Goal: Task Accomplishment & Management: Complete application form

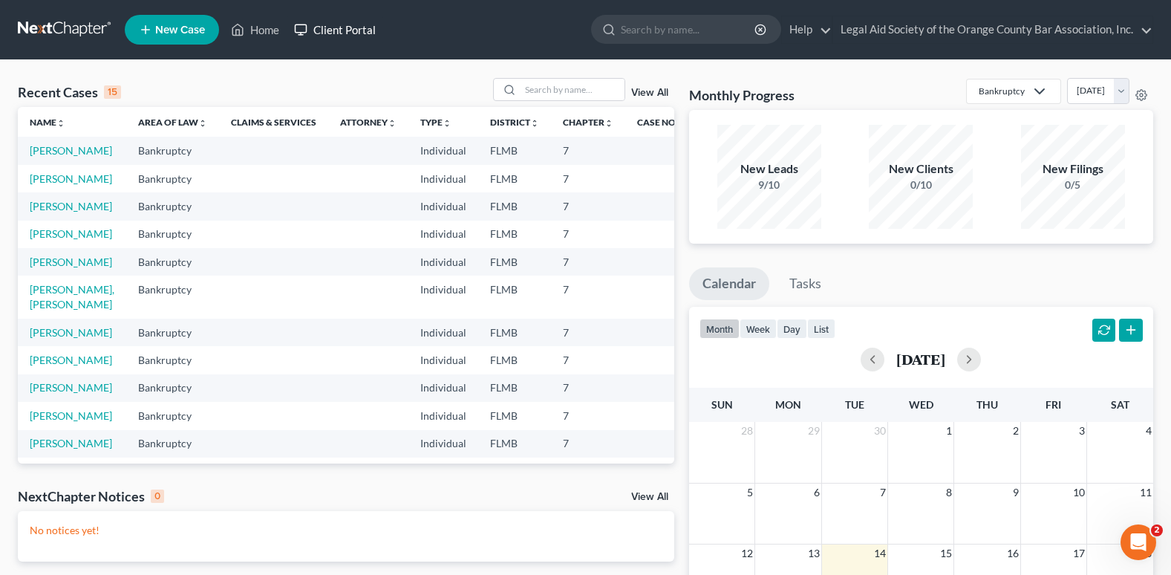
click at [318, 27] on link "Client Portal" at bounding box center [335, 29] width 97 height 27
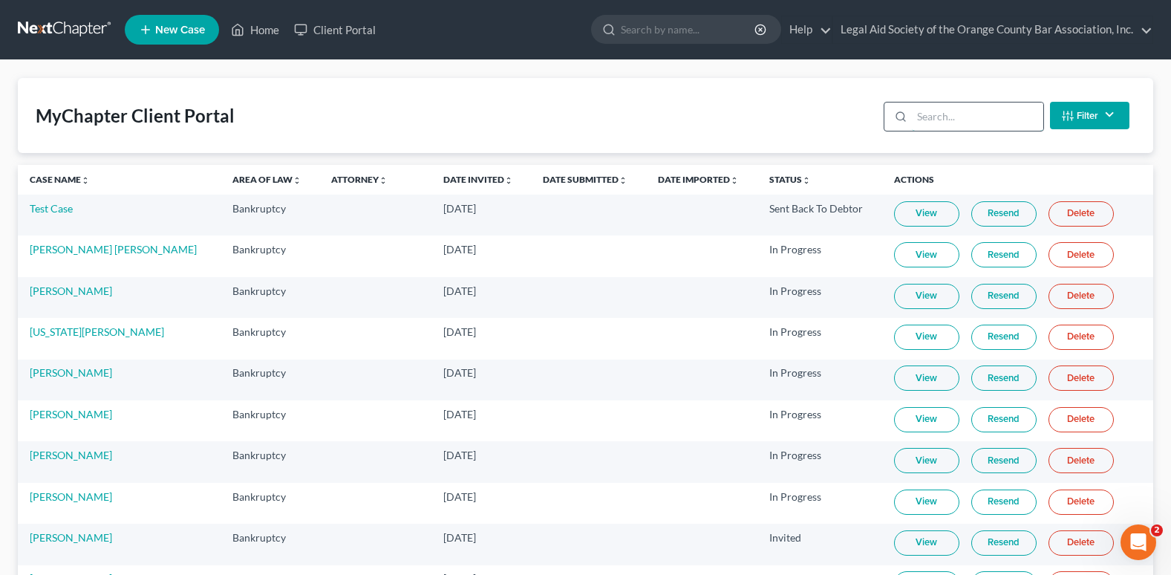
click at [976, 121] on input "search" at bounding box center [977, 116] width 131 height 28
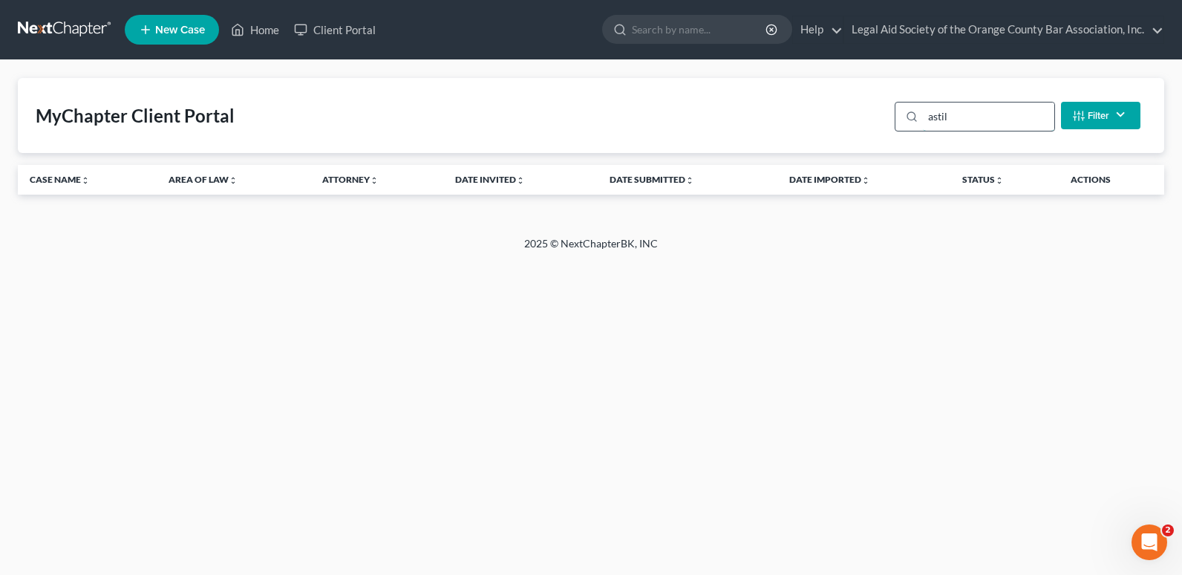
type input "astill"
drag, startPoint x: 988, startPoint y: 108, endPoint x: 929, endPoint y: 114, distance: 59.0
click at [929, 114] on input "astill" at bounding box center [988, 116] width 131 height 28
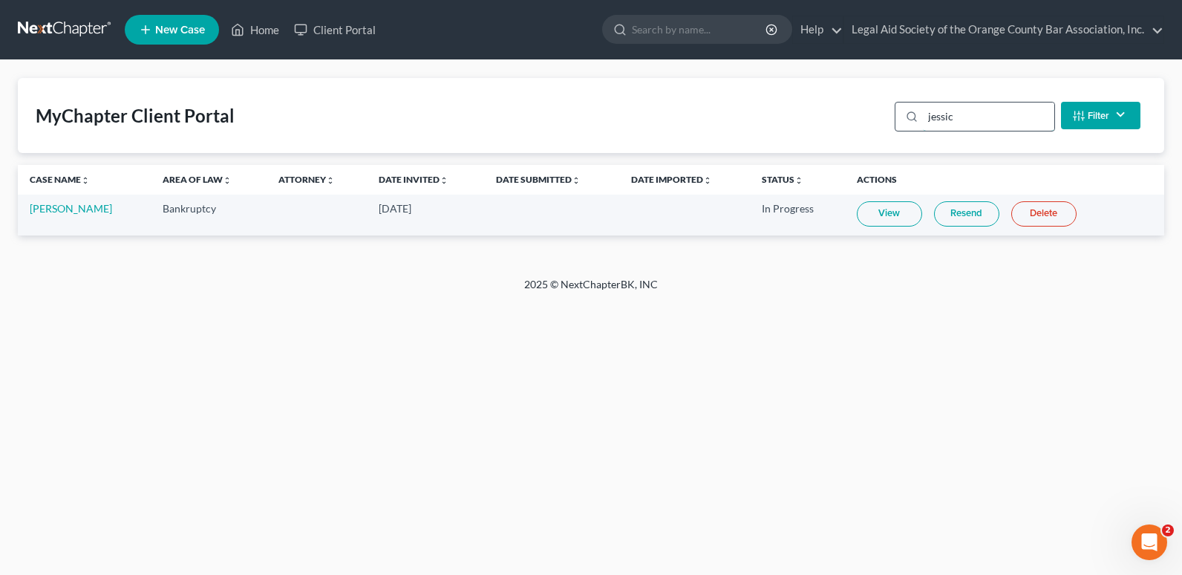
type input "jessica"
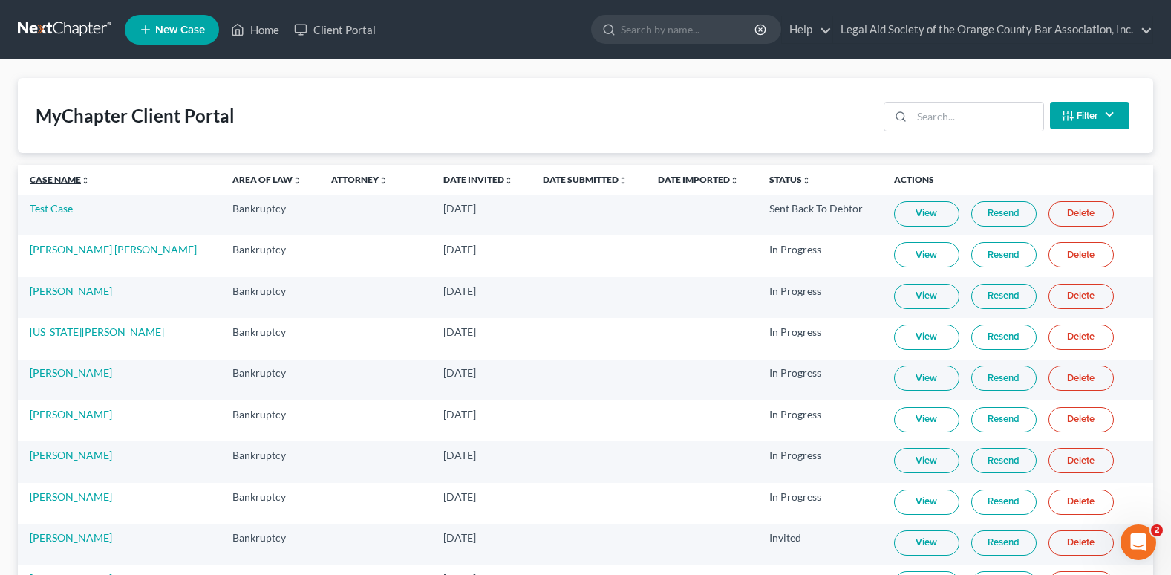
click at [51, 177] on link "Case Name unfold_more expand_more expand_less" at bounding box center [60, 179] width 60 height 11
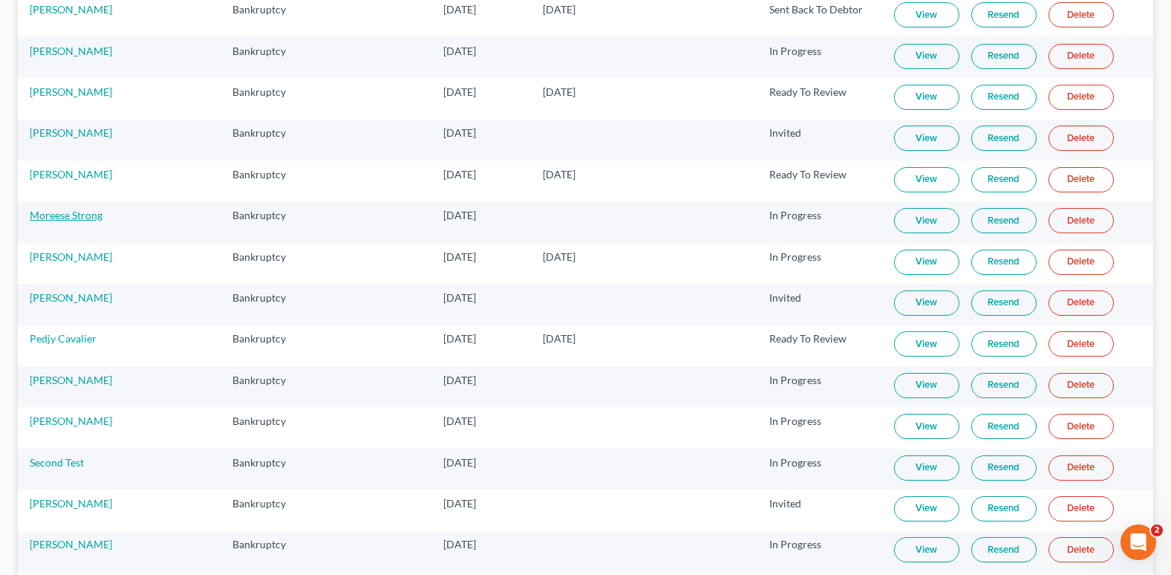
scroll to position [1538, 0]
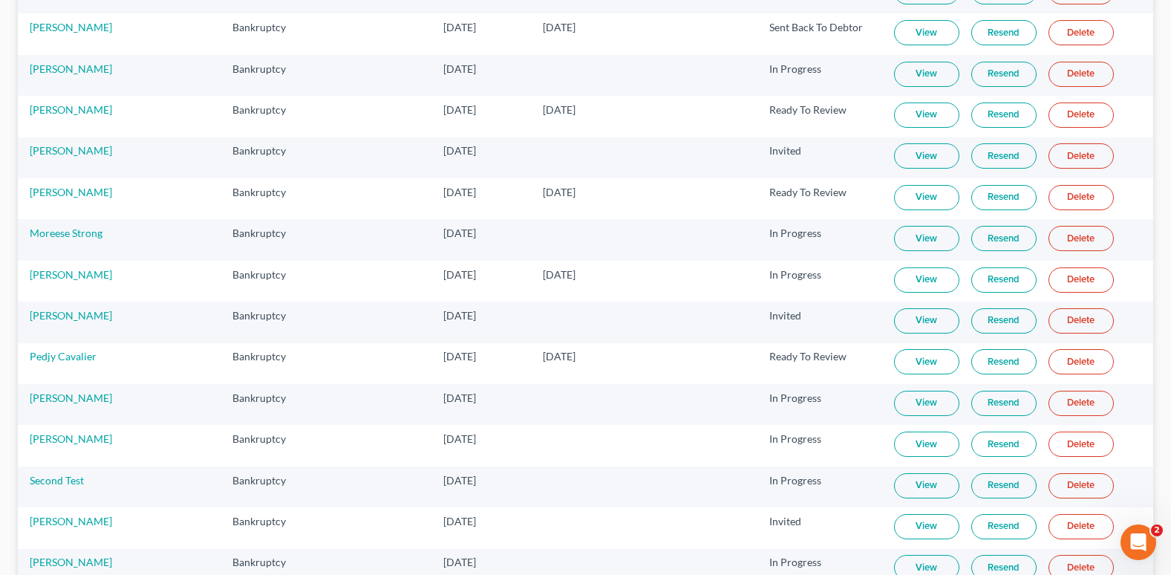
click at [903, 72] on link "View" at bounding box center [926, 74] width 65 height 25
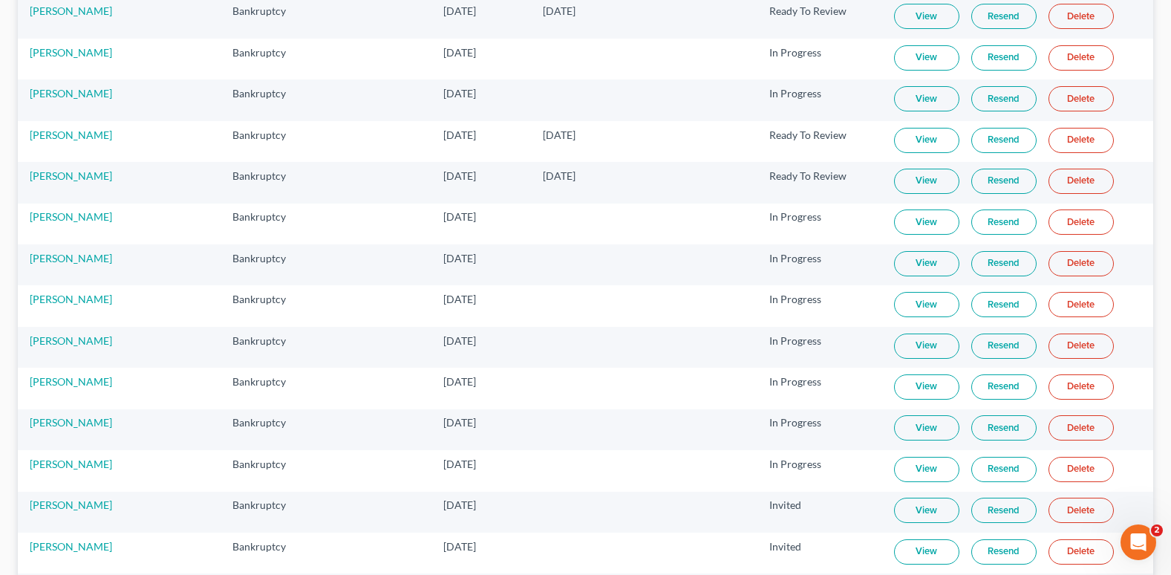
scroll to position [350, 0]
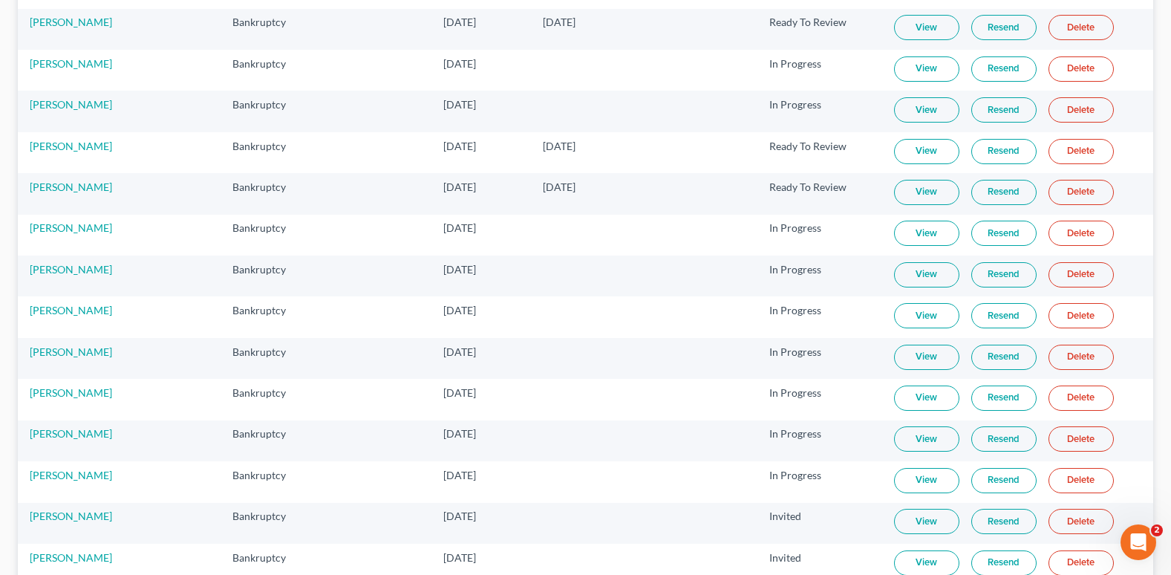
click at [894, 151] on link "View" at bounding box center [926, 151] width 65 height 25
click at [52, 146] on link "[PERSON_NAME]" at bounding box center [71, 146] width 82 height 13
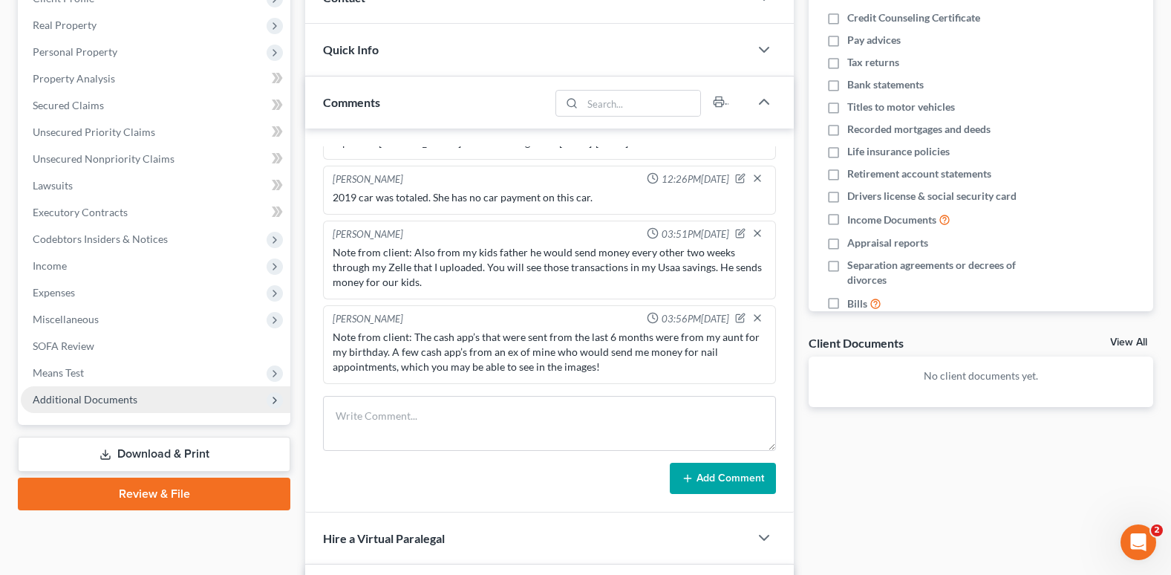
scroll to position [202, 0]
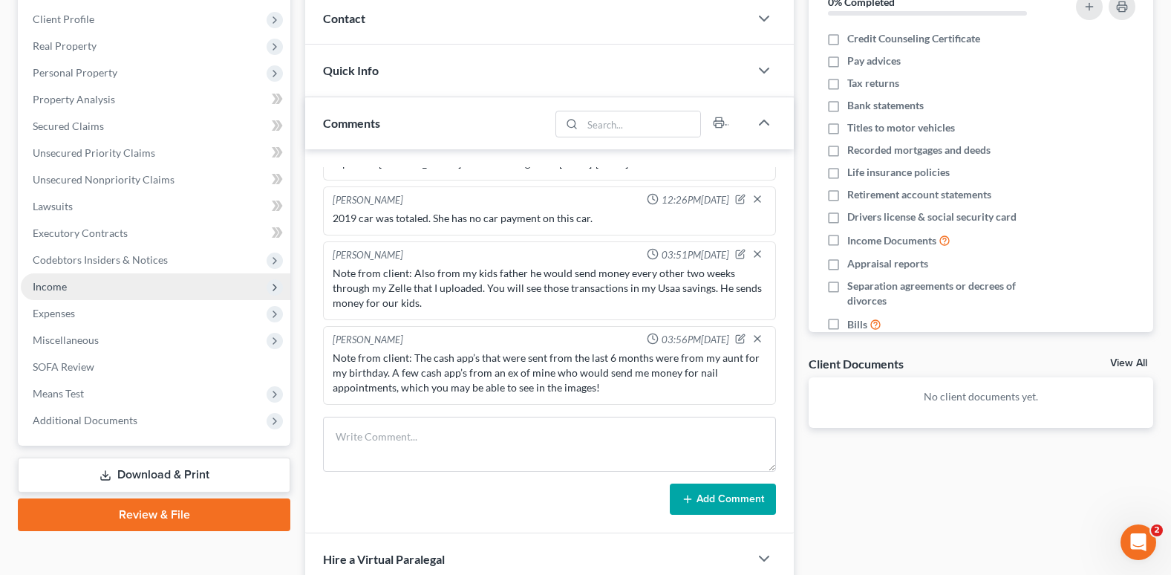
click at [79, 295] on span "Income" at bounding box center [155, 286] width 269 height 27
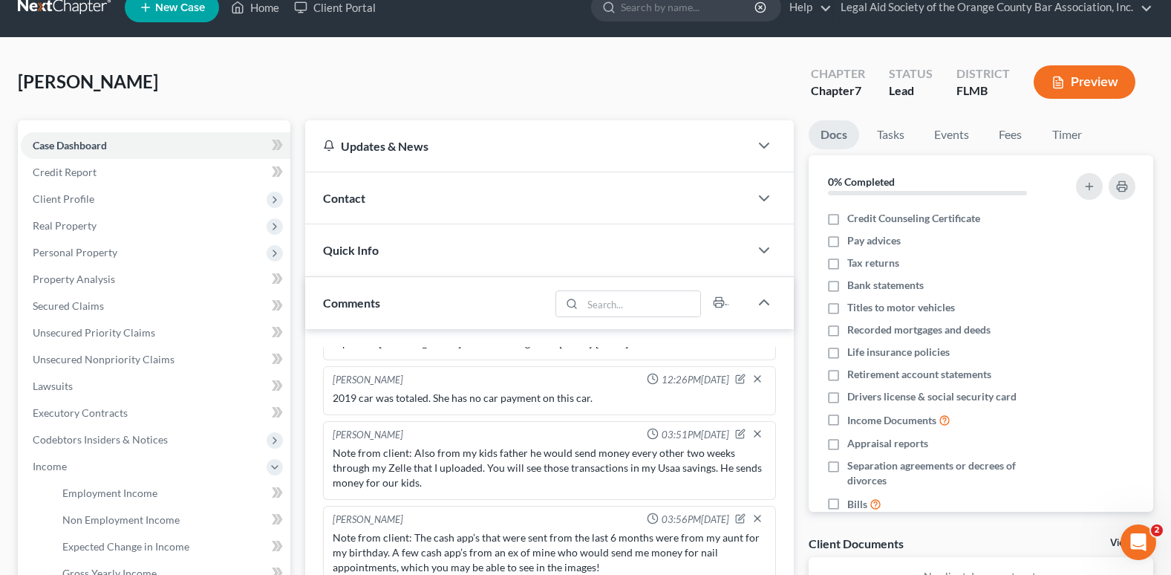
scroll to position [0, 0]
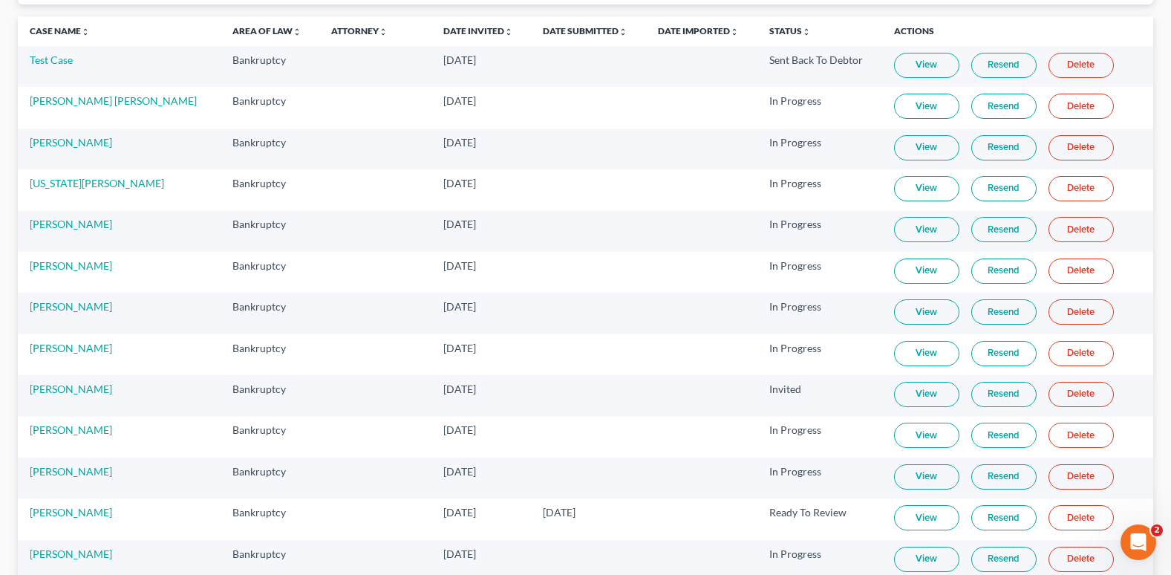
scroll to position [74, 0]
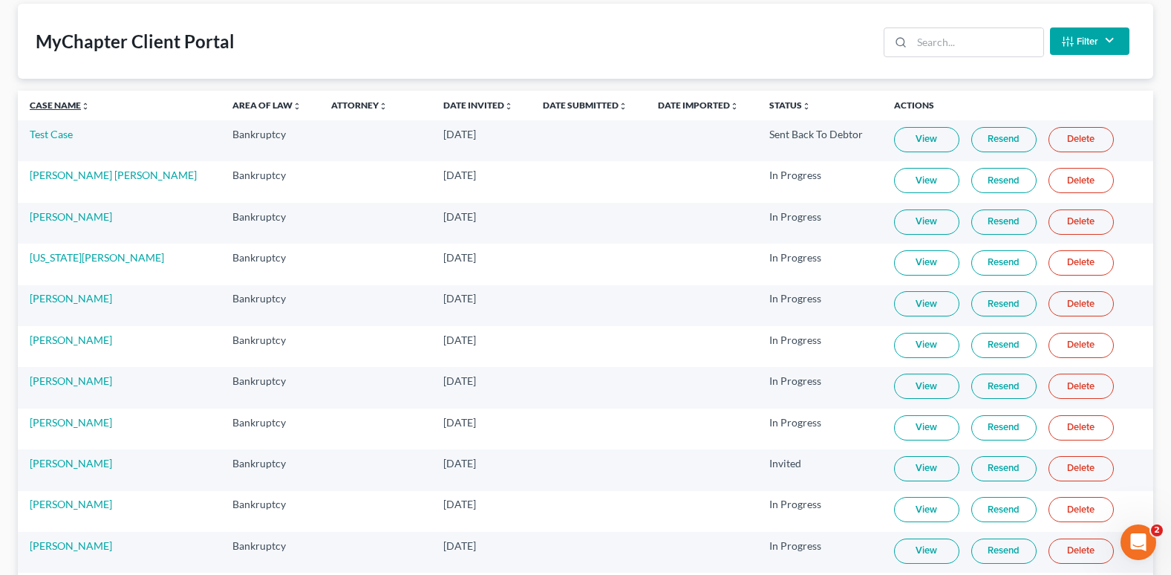
click at [33, 105] on link "Case Name unfold_more expand_more expand_less" at bounding box center [60, 104] width 60 height 11
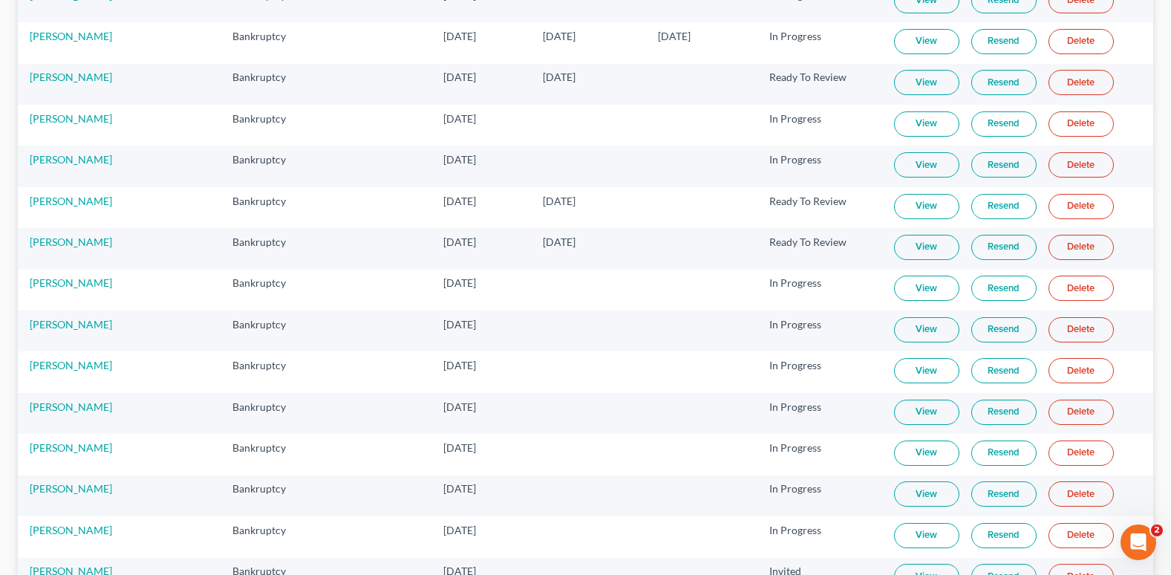
scroll to position [297, 0]
click at [898, 204] on link "View" at bounding box center [926, 204] width 65 height 25
click at [59, 199] on link "[PERSON_NAME]" at bounding box center [71, 199] width 82 height 13
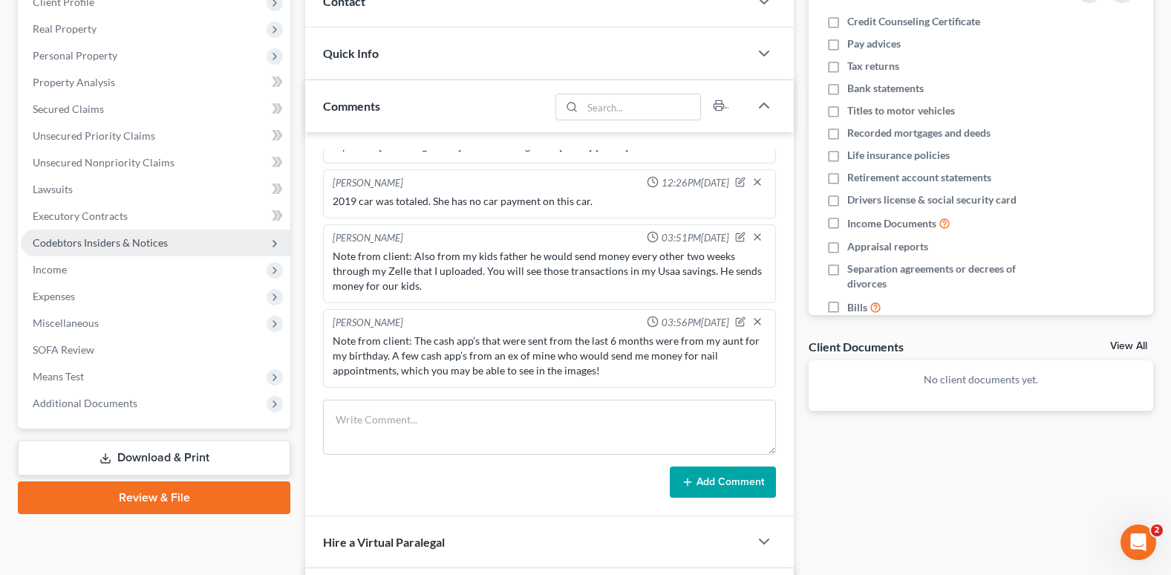
scroll to position [223, 0]
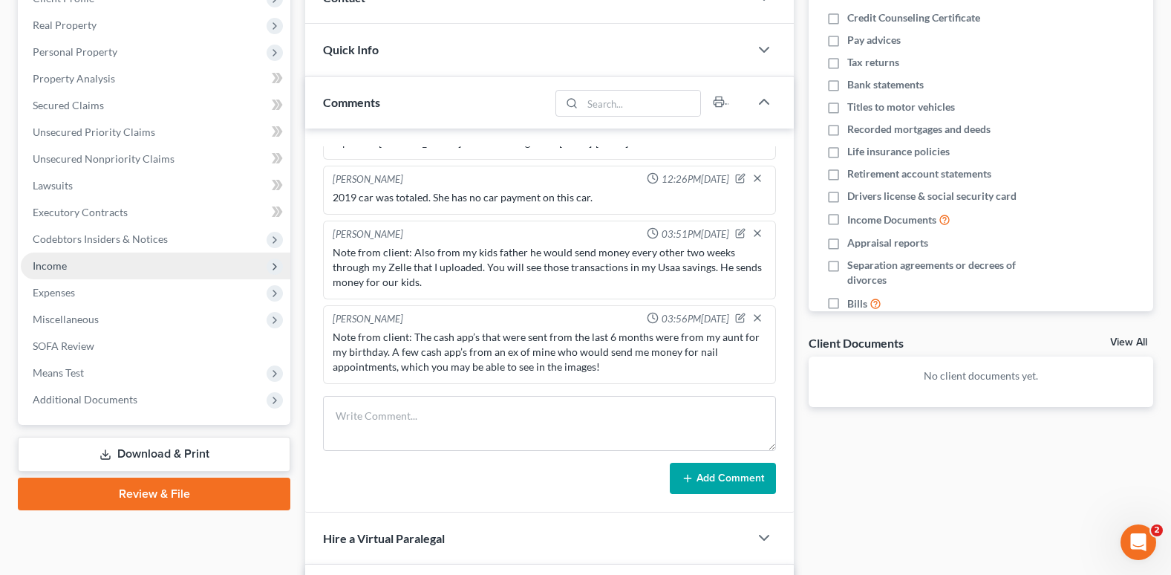
click at [48, 268] on span "Income" at bounding box center [50, 265] width 34 height 13
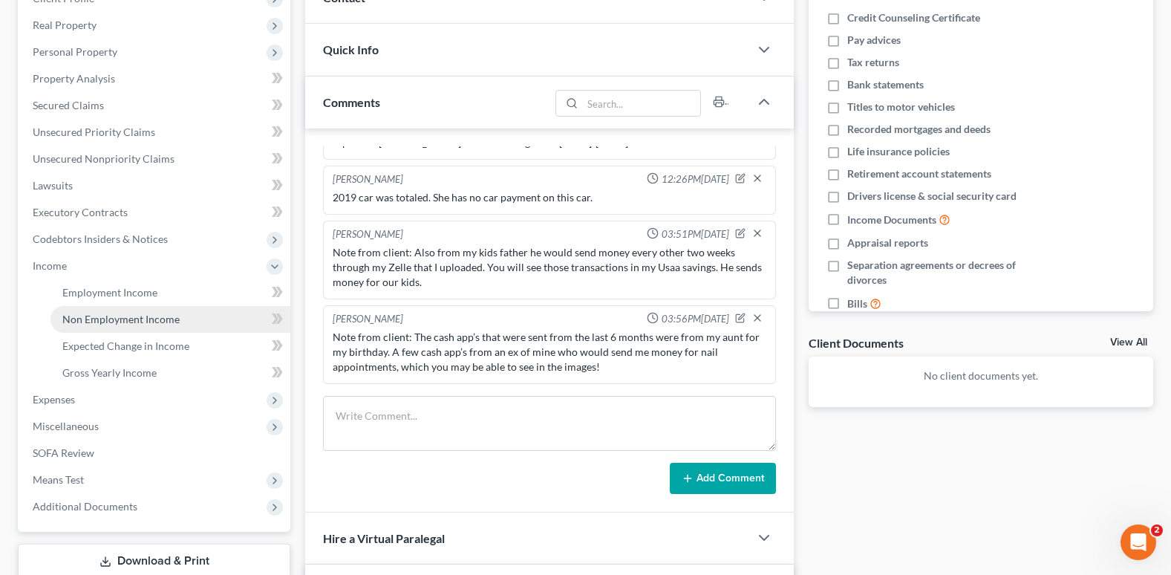
click at [83, 316] on span "Non Employment Income" at bounding box center [120, 319] width 117 height 13
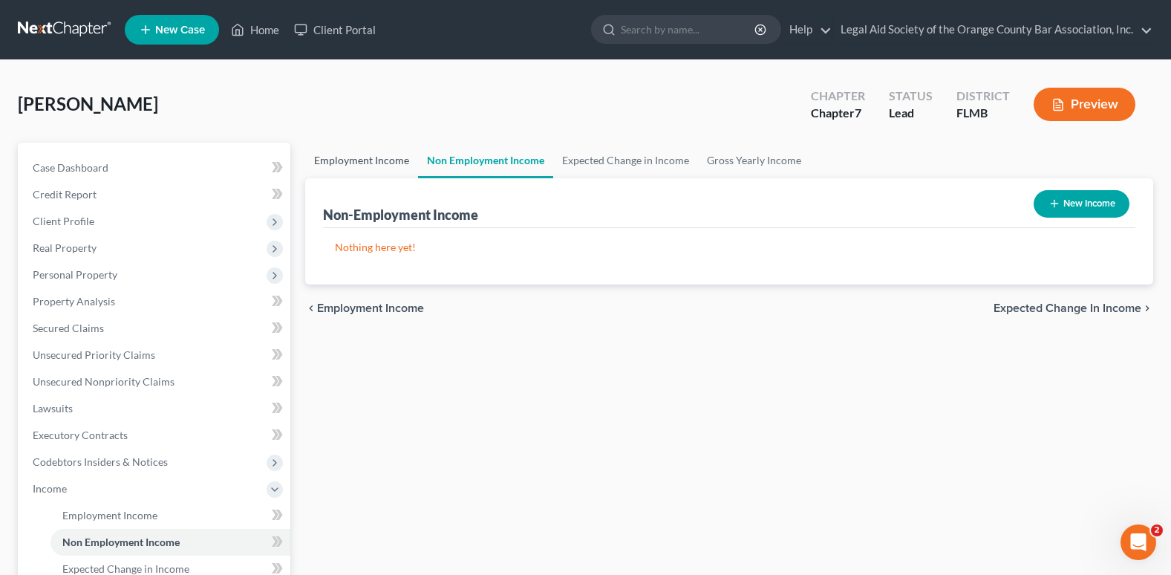
click at [335, 162] on link "Employment Income" at bounding box center [361, 161] width 113 height 36
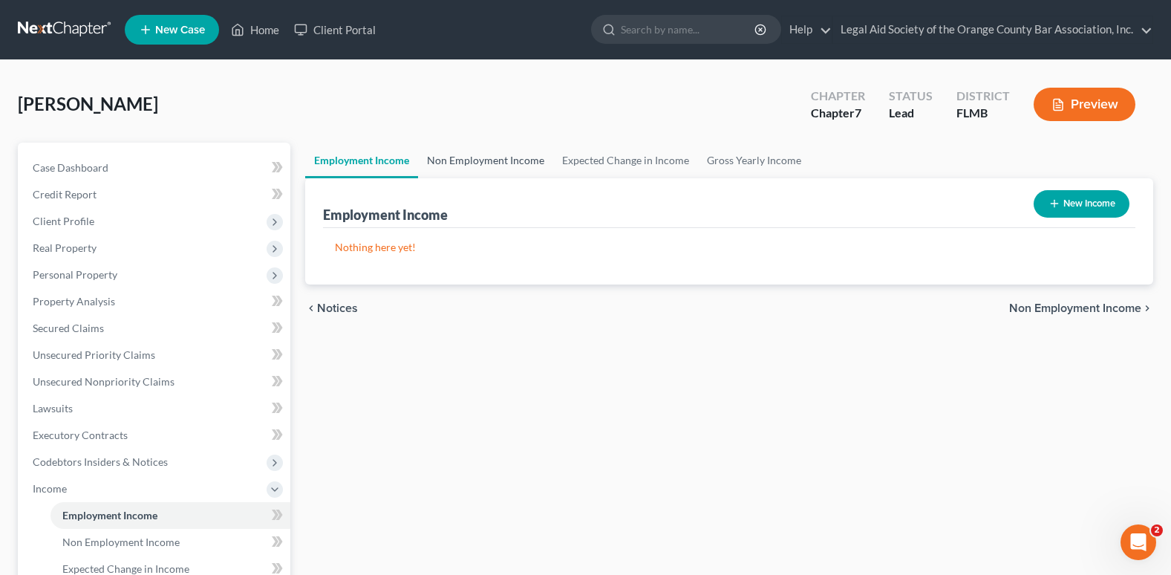
click at [467, 167] on link "Non Employment Income" at bounding box center [485, 161] width 135 height 36
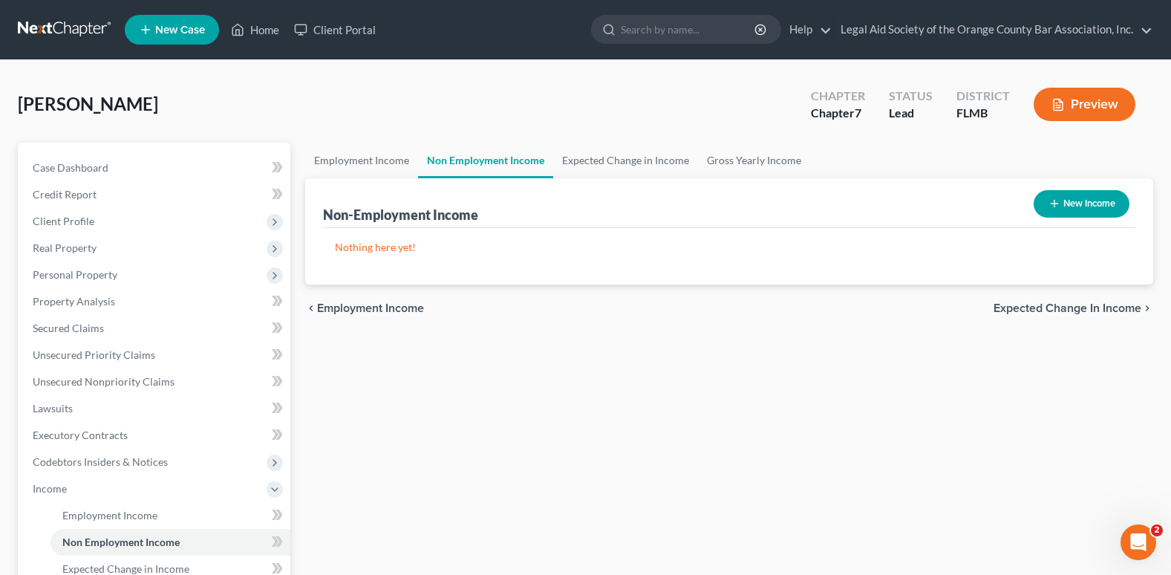
click at [1073, 201] on button "New Income" at bounding box center [1081, 203] width 96 height 27
select select "0"
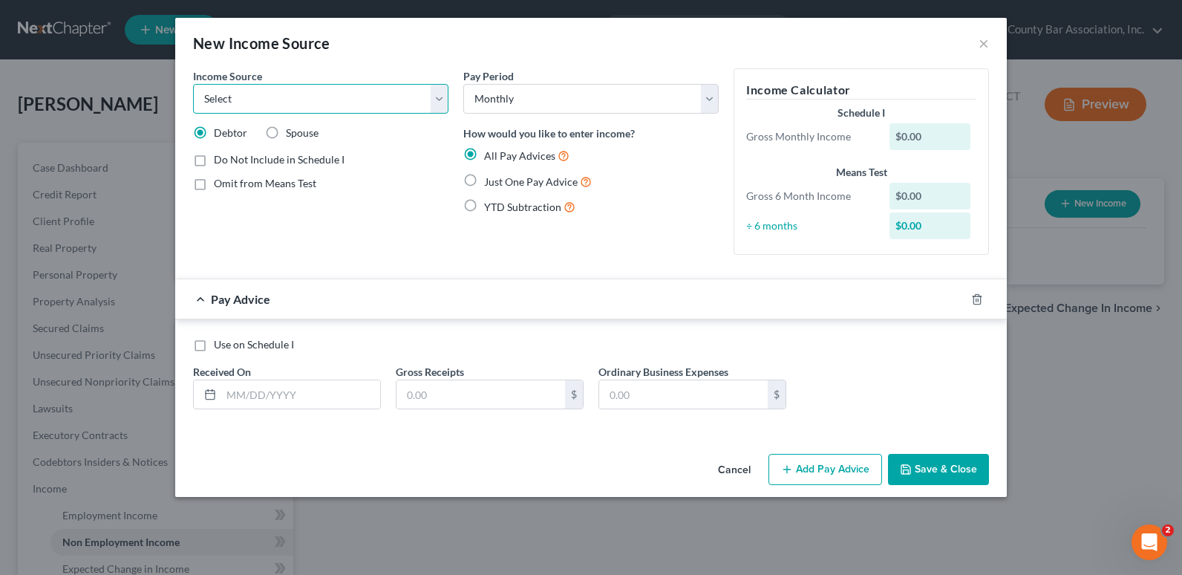
click at [443, 89] on select "Select Unemployment Disability (from employer) Pension Retirement Social Securi…" at bounding box center [320, 99] width 255 height 30
select select "7"
click at [193, 84] on select "Select Unemployment Disability (from employer) Pension Retirement Social Securi…" at bounding box center [320, 99] width 255 height 30
click at [484, 209] on label "YTD Subtraction" at bounding box center [529, 206] width 91 height 17
click at [490, 208] on input "YTD Subtraction" at bounding box center [495, 203] width 10 height 10
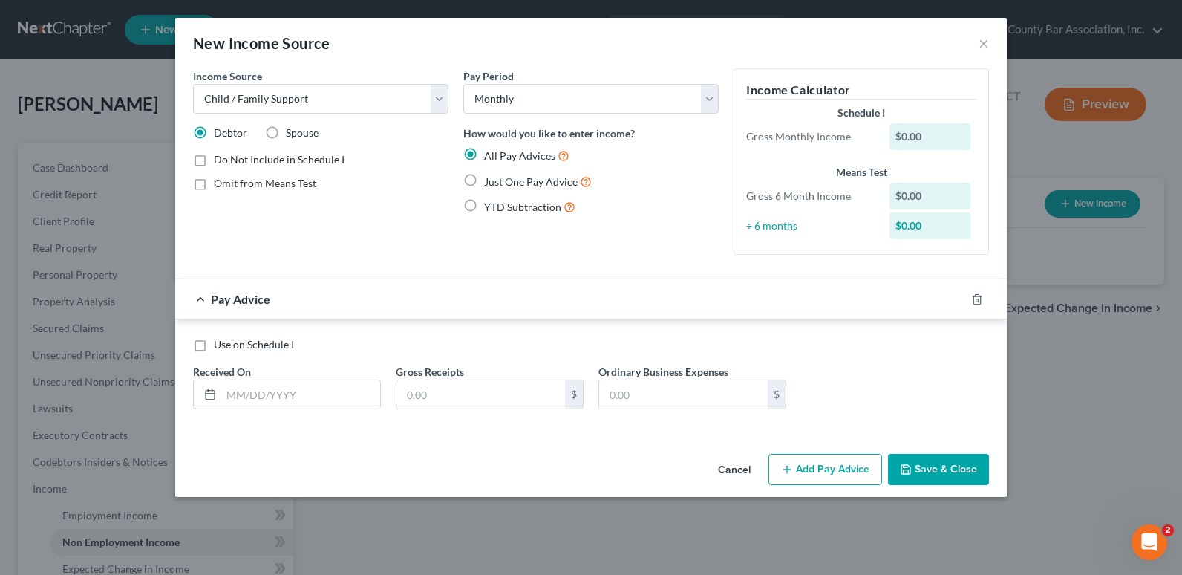
radio input "true"
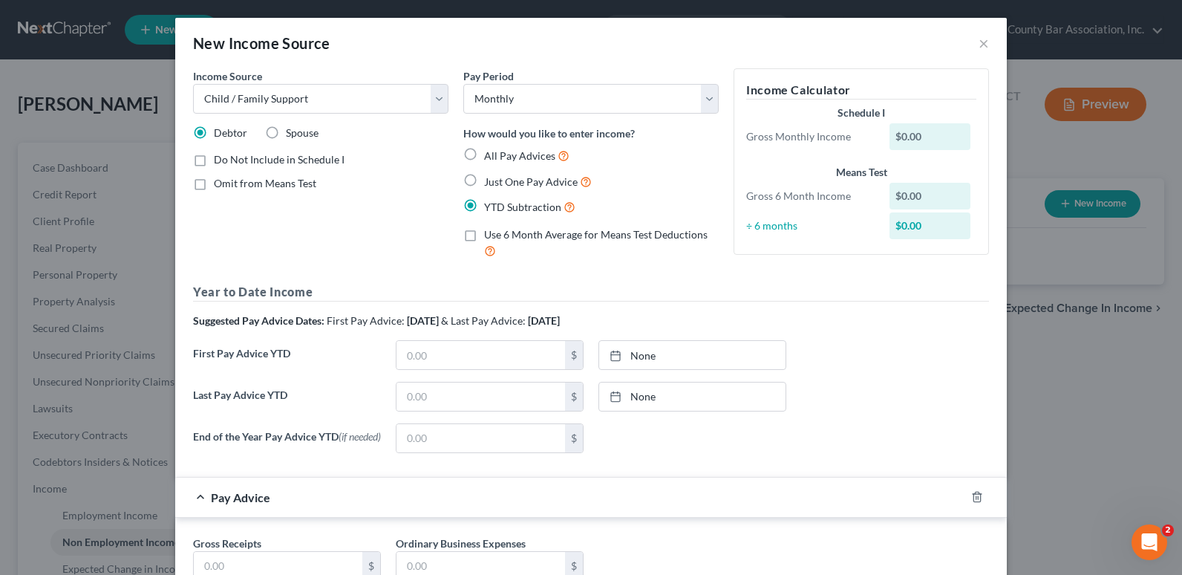
click at [484, 152] on label "All Pay Advices" at bounding box center [526, 155] width 85 height 17
click at [490, 152] on input "All Pay Advices" at bounding box center [495, 152] width 10 height 10
radio input "true"
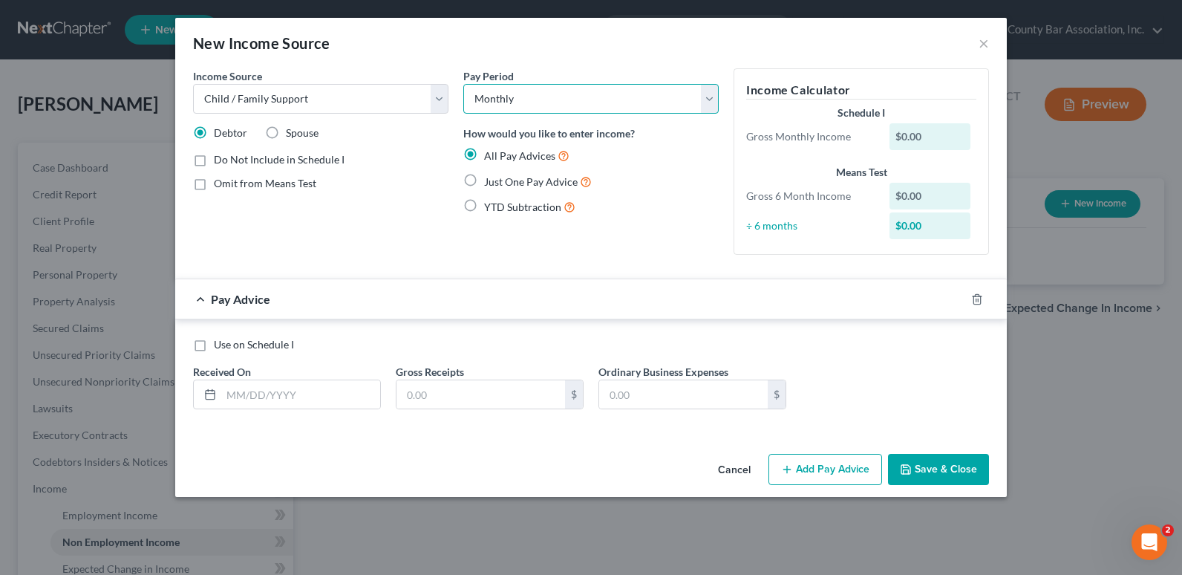
click at [528, 100] on select "Select Monthly Twice Monthly Every Other Week Weekly" at bounding box center [590, 99] width 255 height 30
click at [1079, 423] on div "New Income Source × Income Source * Select Unemployment Disability (from employ…" at bounding box center [591, 287] width 1182 height 575
click at [982, 41] on button "×" at bounding box center [983, 43] width 10 height 18
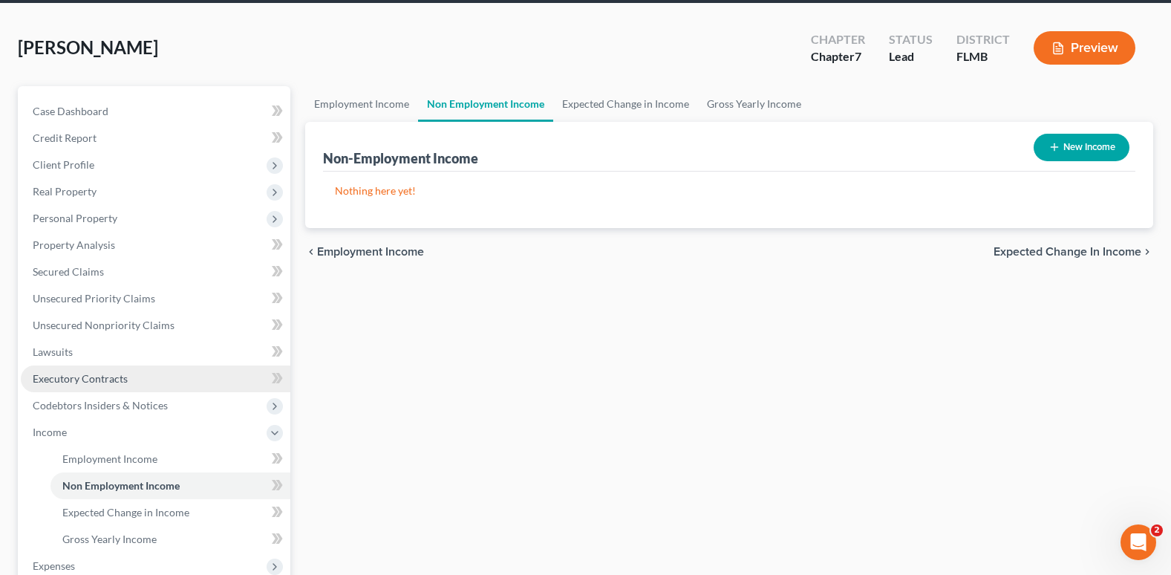
scroll to position [148, 0]
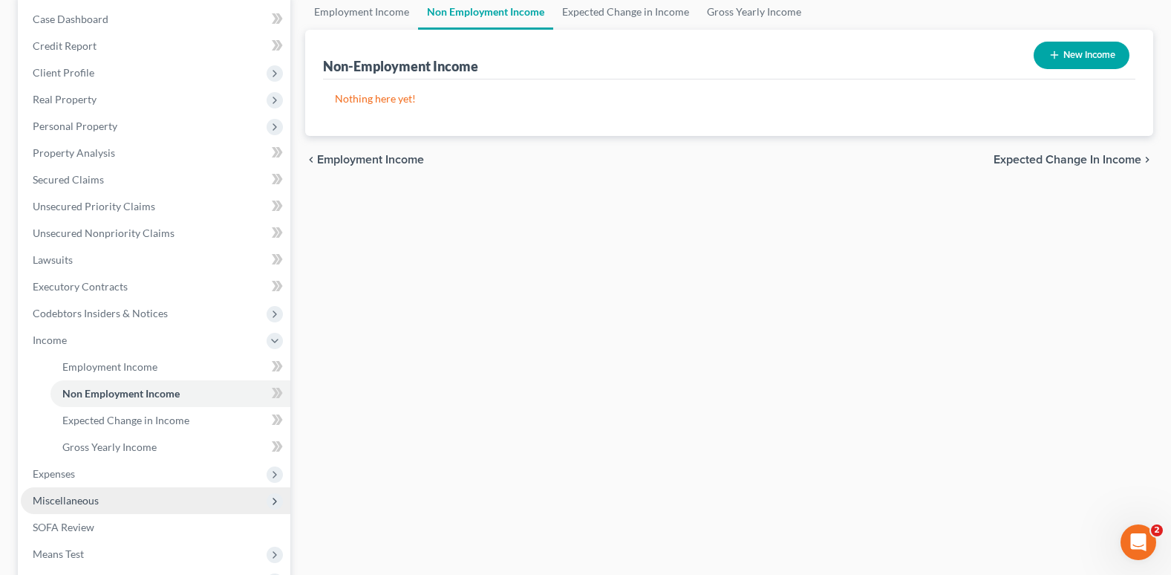
click at [78, 506] on span "Miscellaneous" at bounding box center [66, 500] width 66 height 13
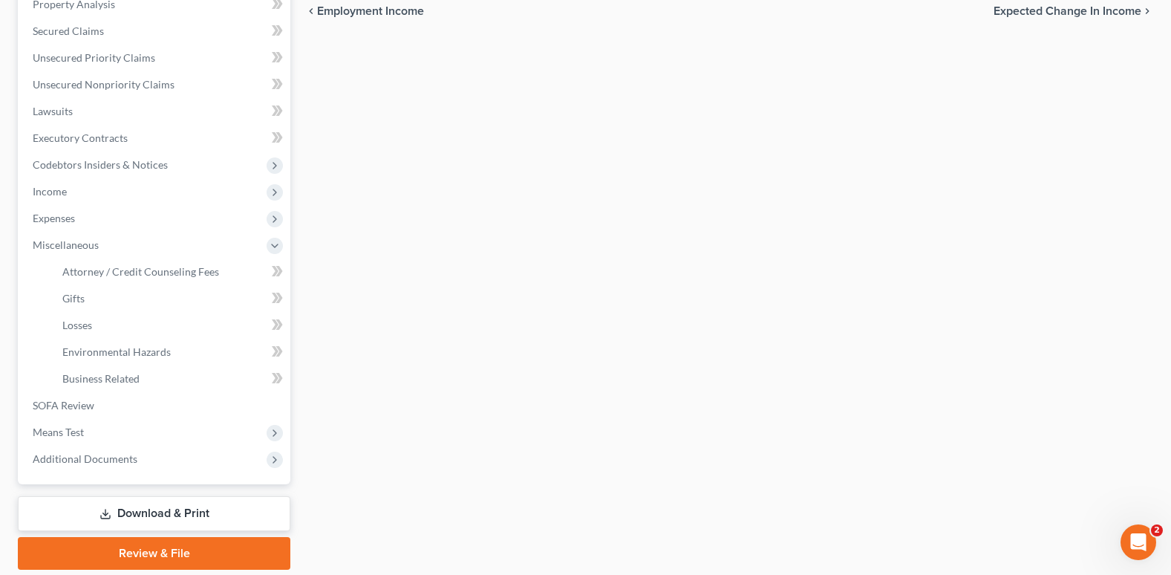
scroll to position [0, 0]
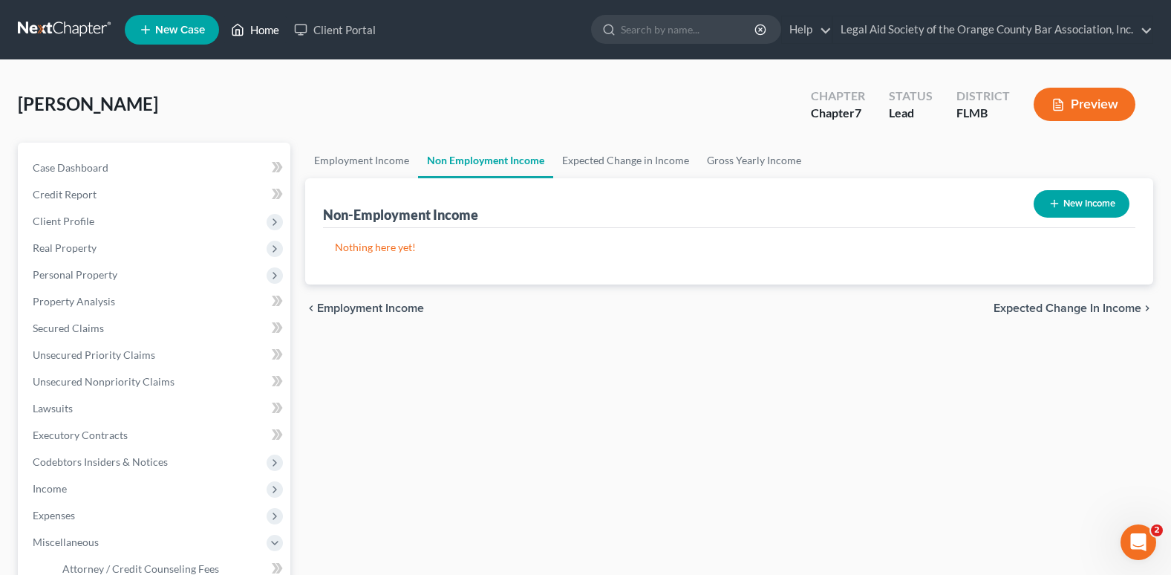
click at [266, 30] on link "Home" at bounding box center [254, 29] width 63 height 27
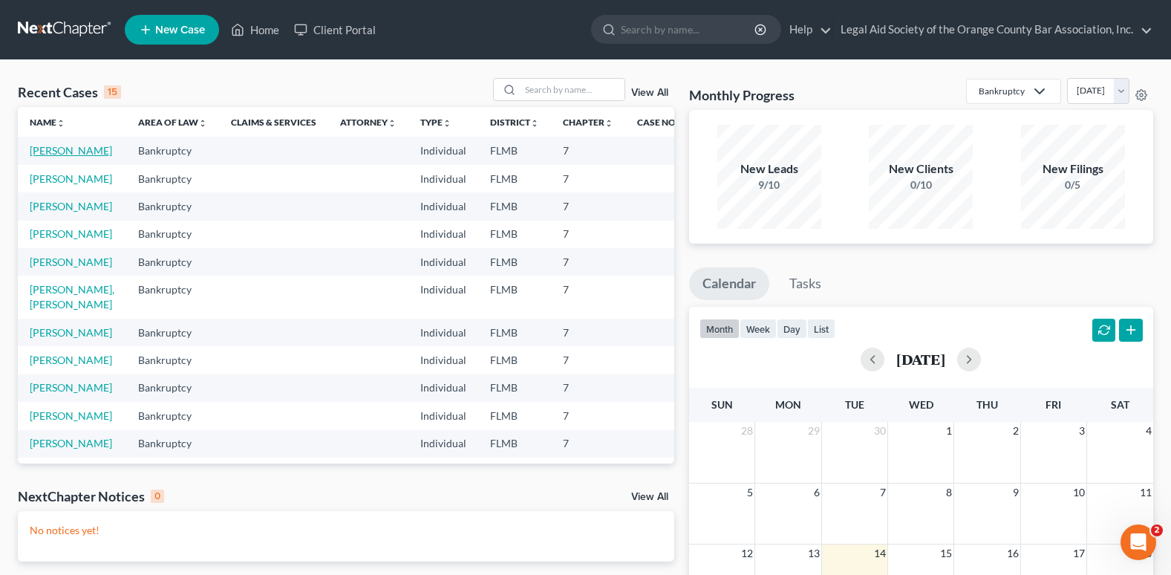
click at [40, 154] on link "[PERSON_NAME]" at bounding box center [71, 150] width 82 height 13
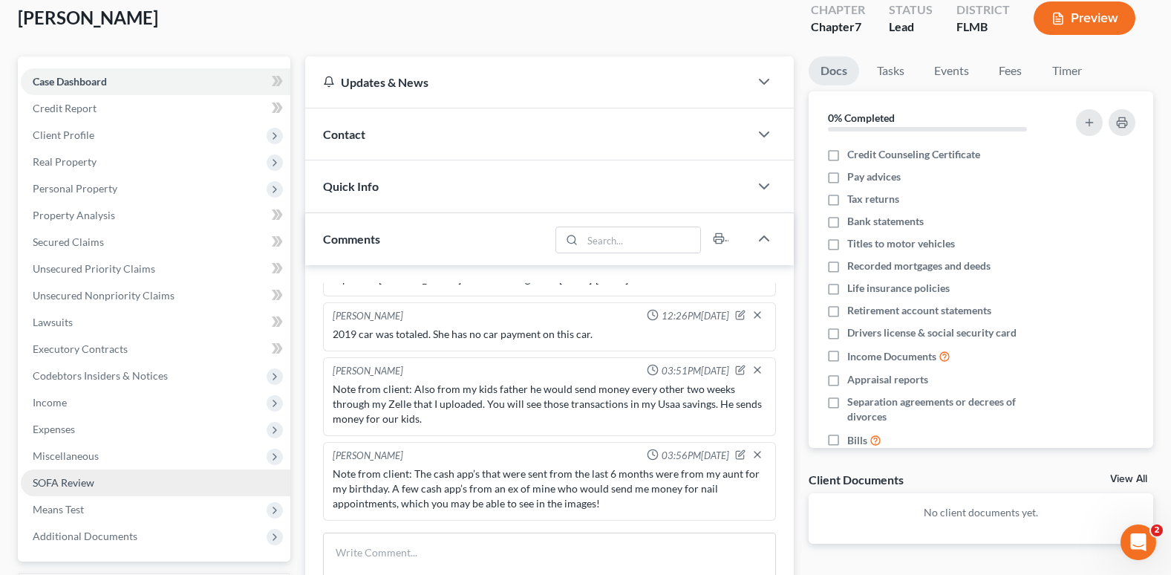
scroll to position [223, 0]
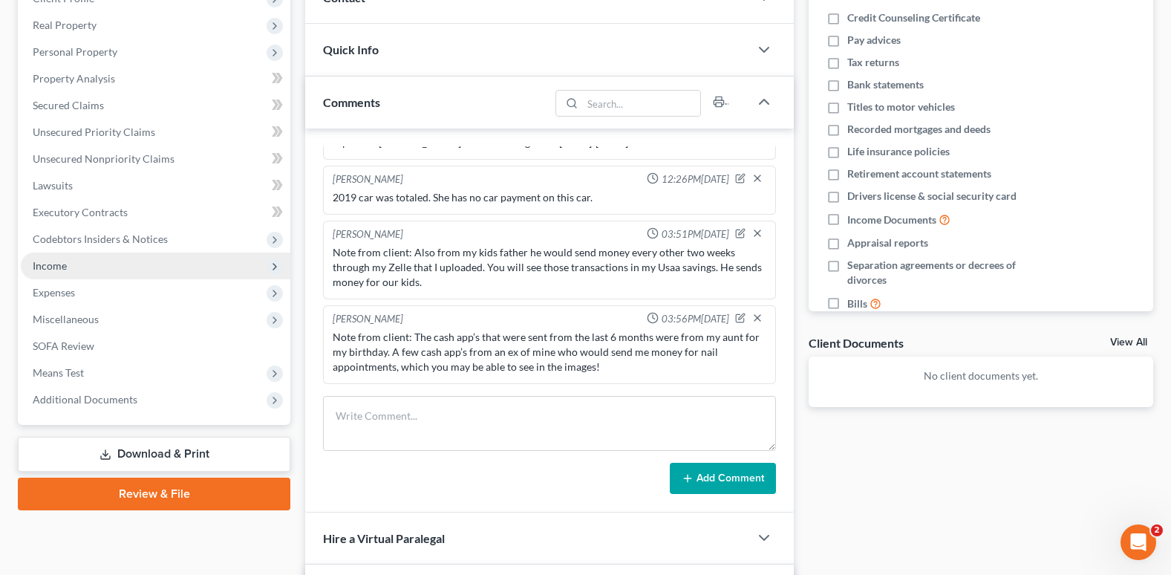
click at [50, 269] on span "Income" at bounding box center [50, 265] width 34 height 13
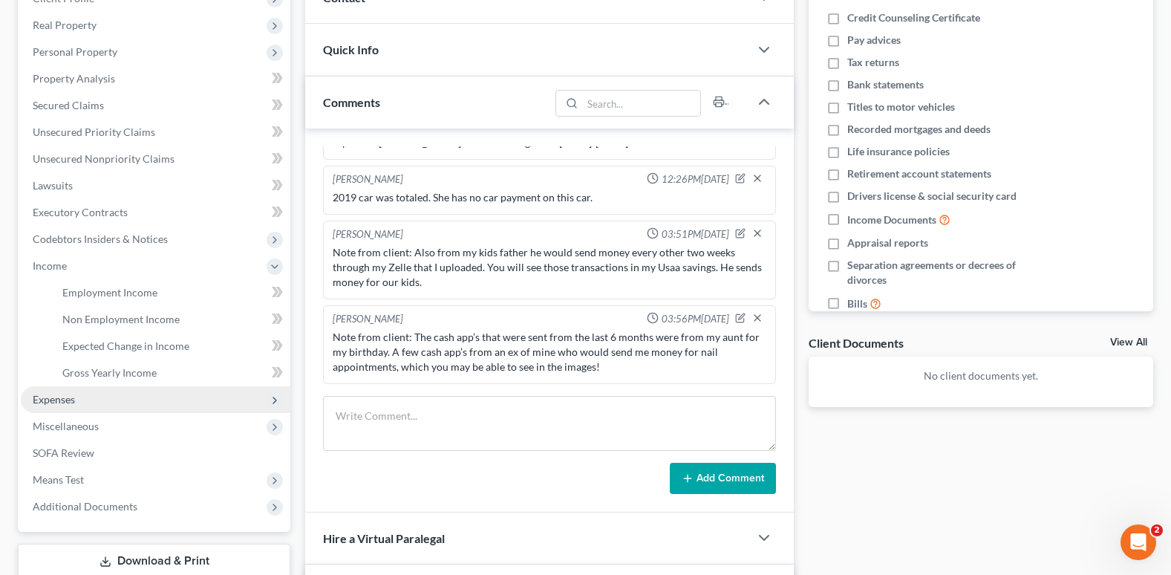
click at [62, 405] on span "Expenses" at bounding box center [54, 399] width 42 height 13
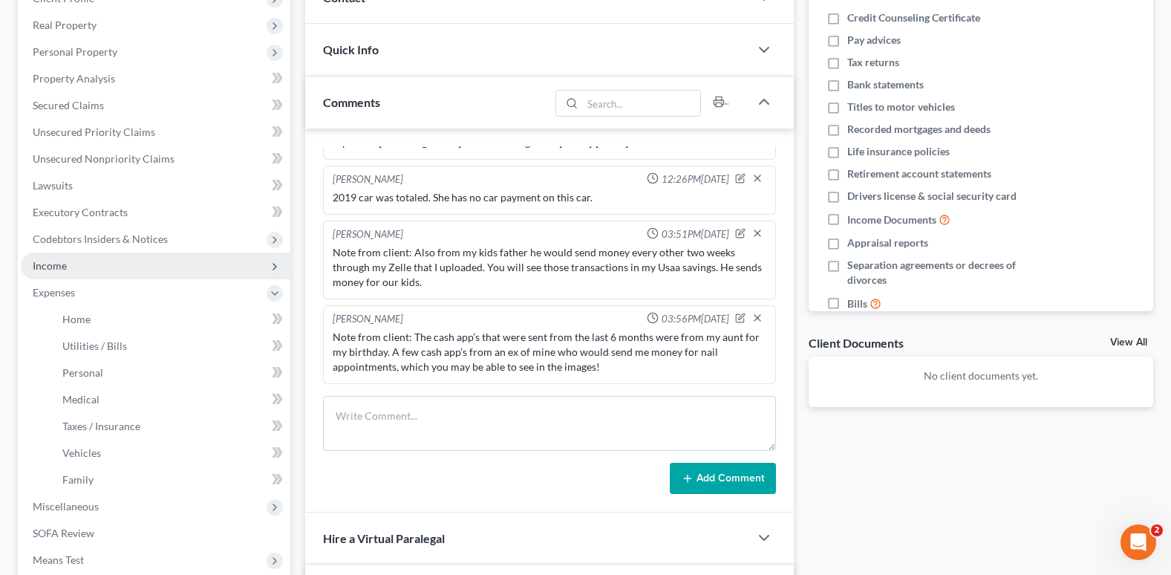
click at [50, 269] on span "Income" at bounding box center [50, 265] width 34 height 13
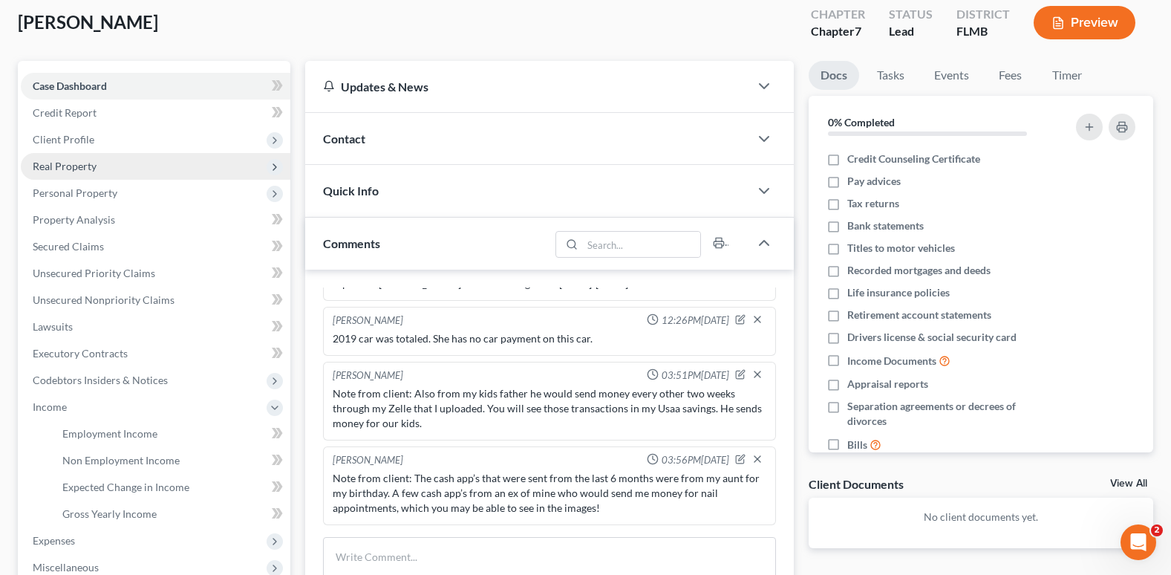
scroll to position [0, 0]
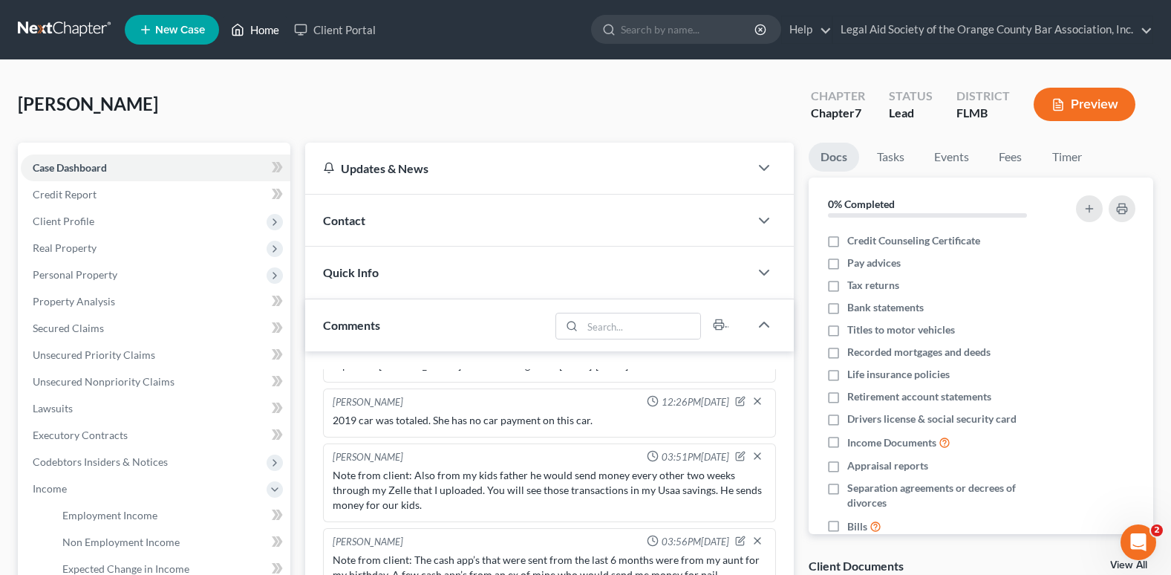
click at [266, 35] on link "Home" at bounding box center [254, 29] width 63 height 27
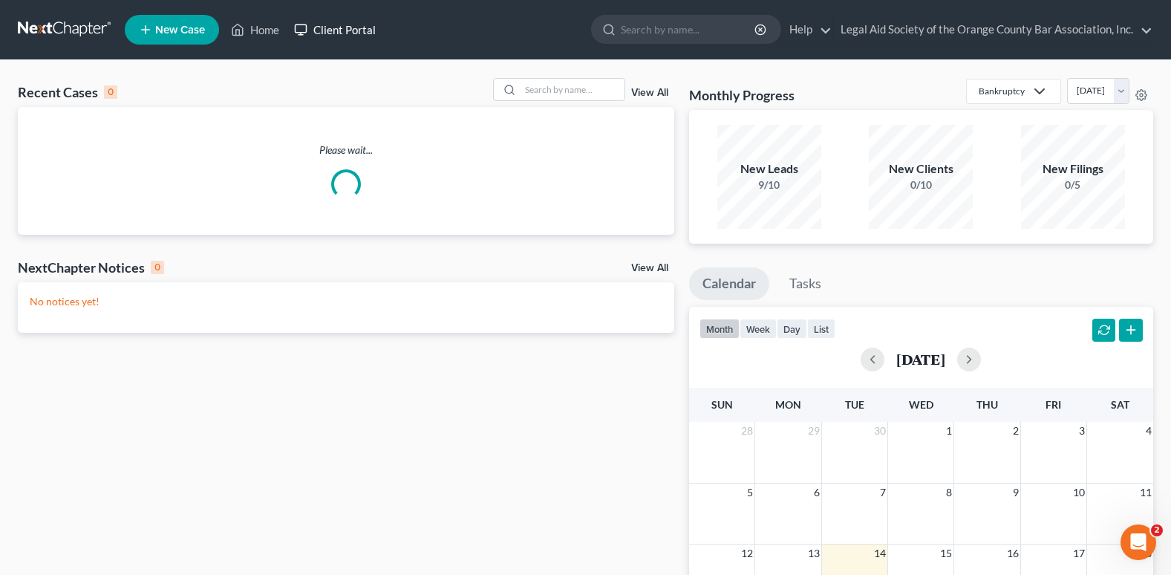
click at [353, 30] on link "Client Portal" at bounding box center [335, 29] width 97 height 27
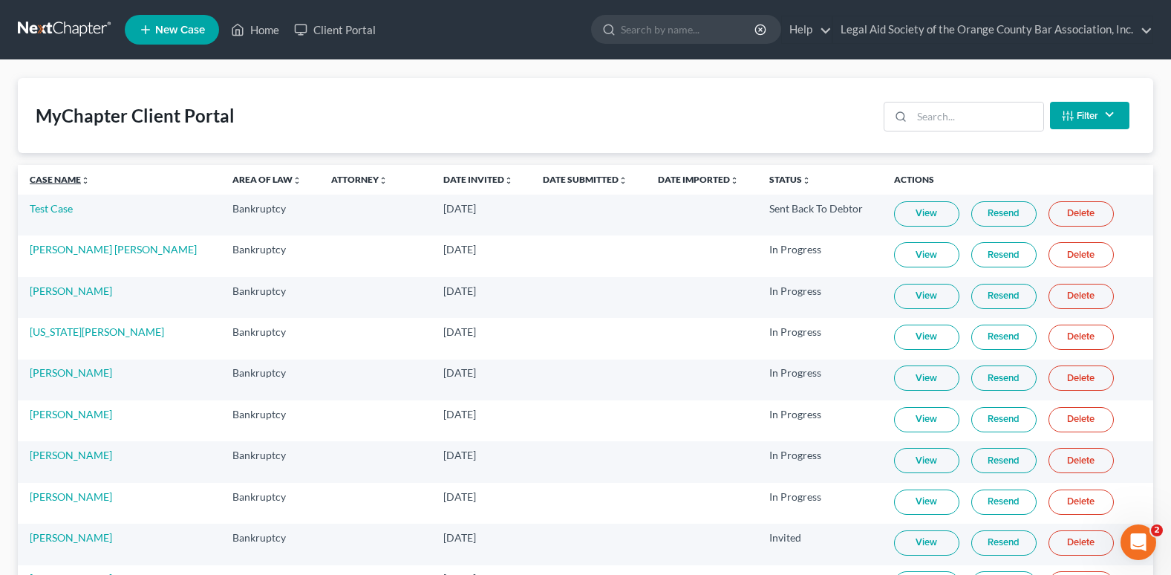
click at [49, 174] on link "Case Name unfold_more expand_more expand_less" at bounding box center [60, 179] width 60 height 11
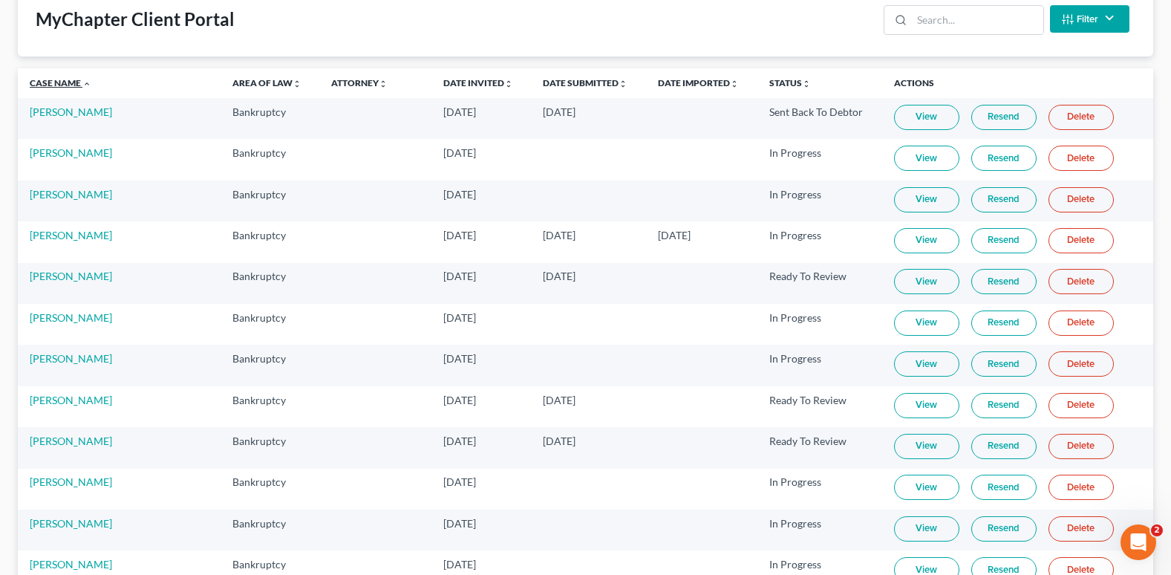
scroll to position [223, 0]
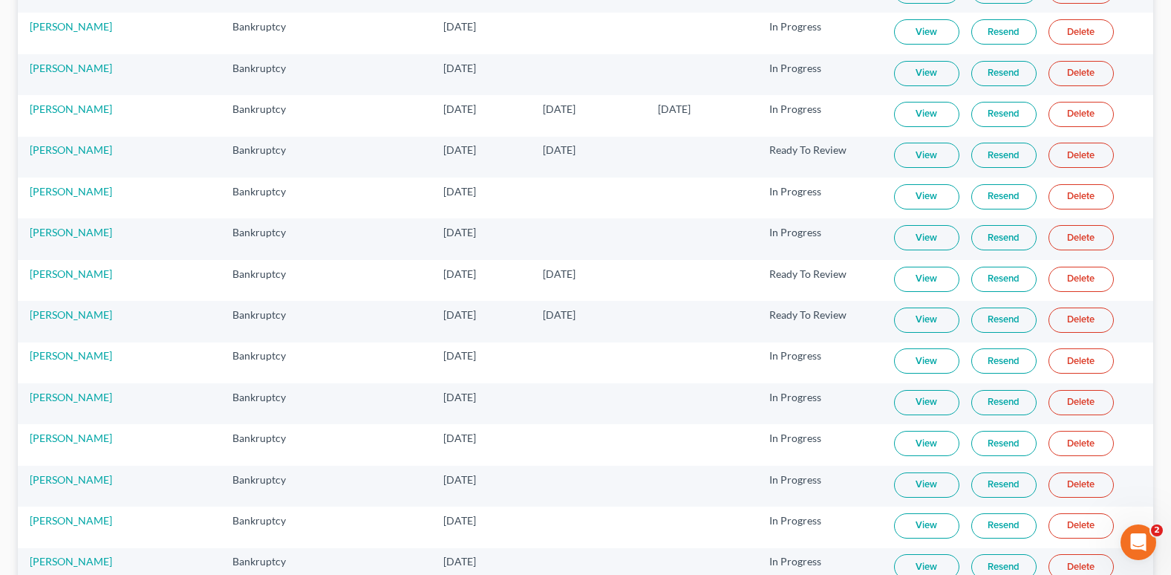
click at [919, 278] on link "View" at bounding box center [926, 278] width 65 height 25
click at [35, 277] on link "[PERSON_NAME]" at bounding box center [71, 273] width 82 height 13
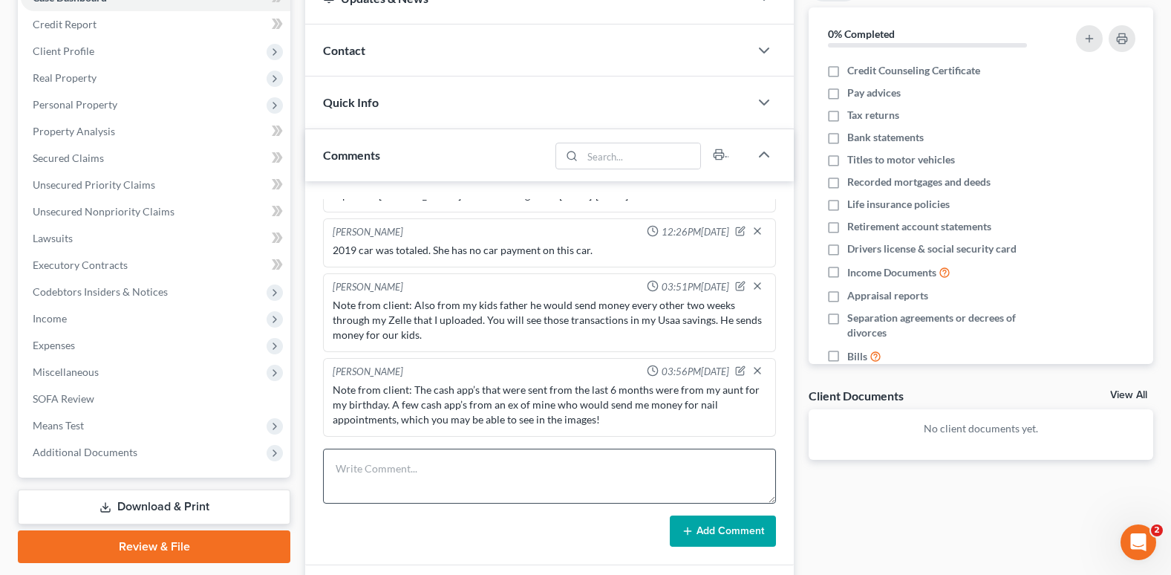
scroll to position [371, 0]
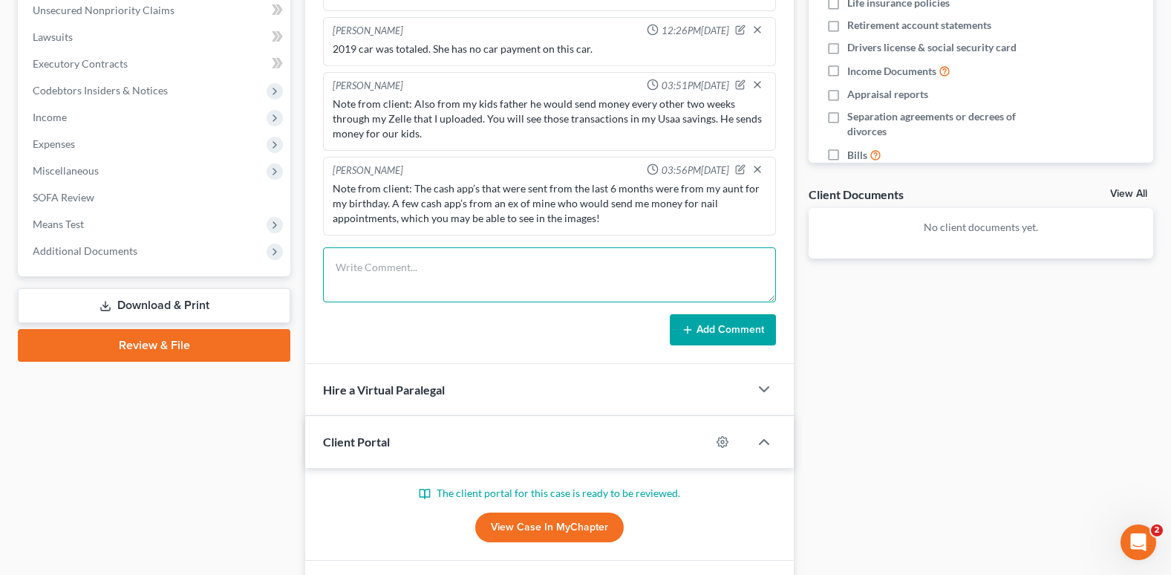
click at [379, 275] on textarea at bounding box center [549, 274] width 453 height 55
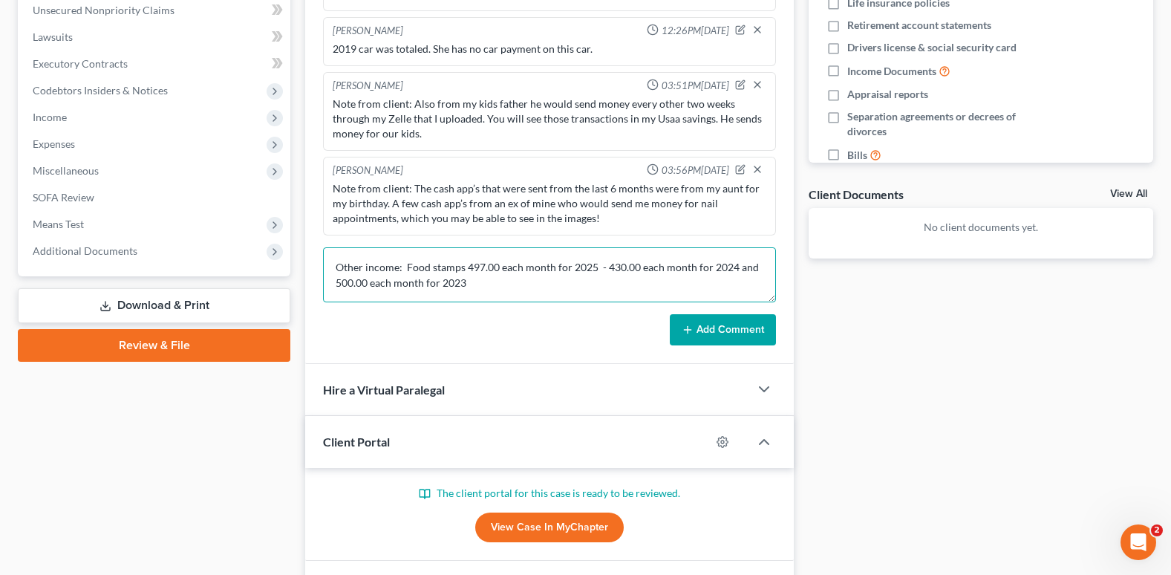
click at [465, 269] on textarea "Other income: Food stamps 497.00 each month for 2025 - 430.00 each month for 20…" at bounding box center [549, 274] width 453 height 55
click at [336, 281] on textarea "Other income: Food stamps $497.00 each month for 2025 -$ 430.00 each month for …" at bounding box center [549, 274] width 453 height 55
type textarea "Other income: Food stamps $497.00 each month for 2025 -$ 430.00 each month for …"
click at [745, 324] on button "Add Comment" at bounding box center [723, 329] width 106 height 31
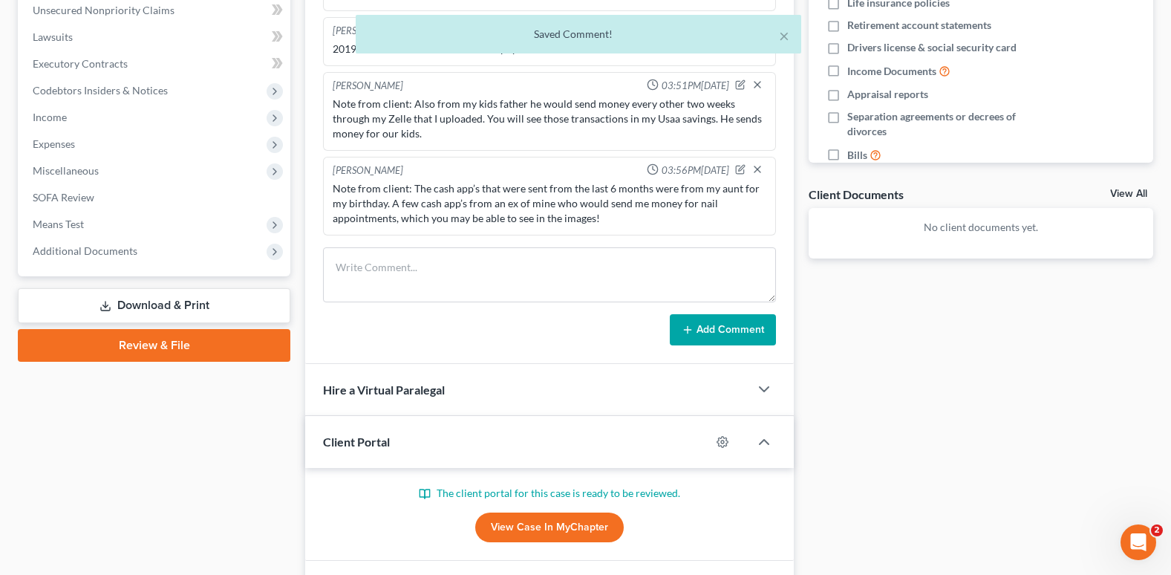
scroll to position [105, 0]
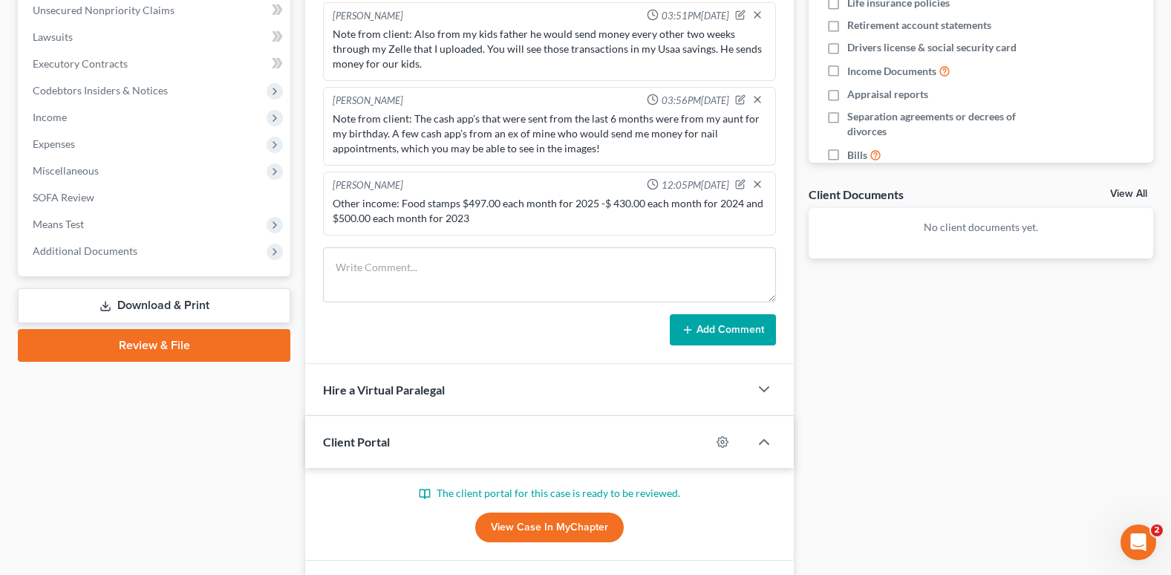
click at [1165, 565] on div "[PERSON_NAME] Upgraded Chapter Chapter 7 Status Lead District [GEOGRAPHIC_DATA]…" at bounding box center [585, 165] width 1171 height 953
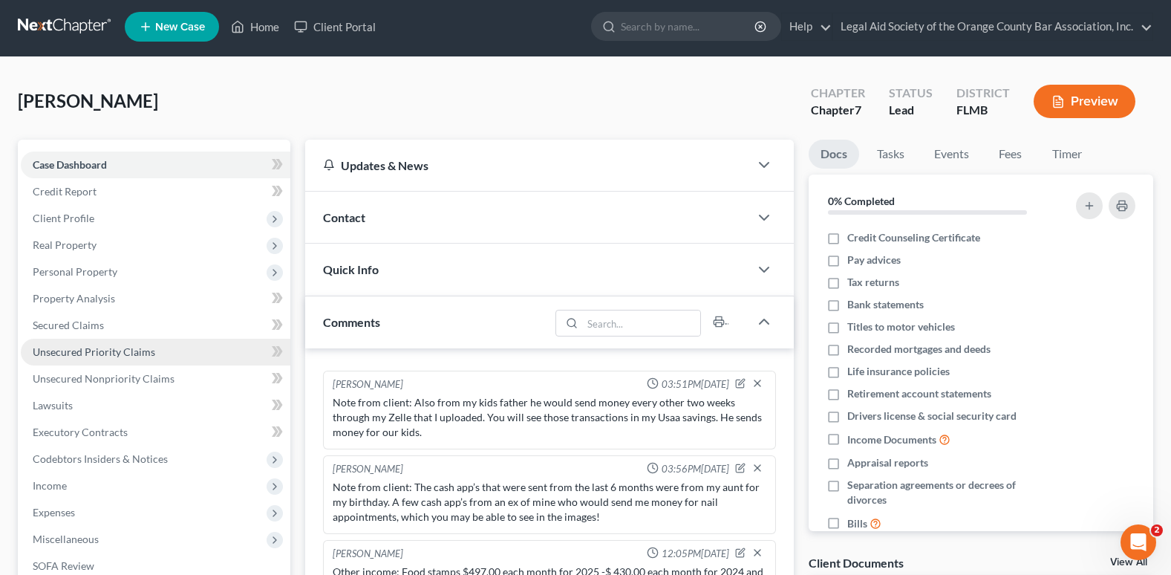
scroll to position [0, 0]
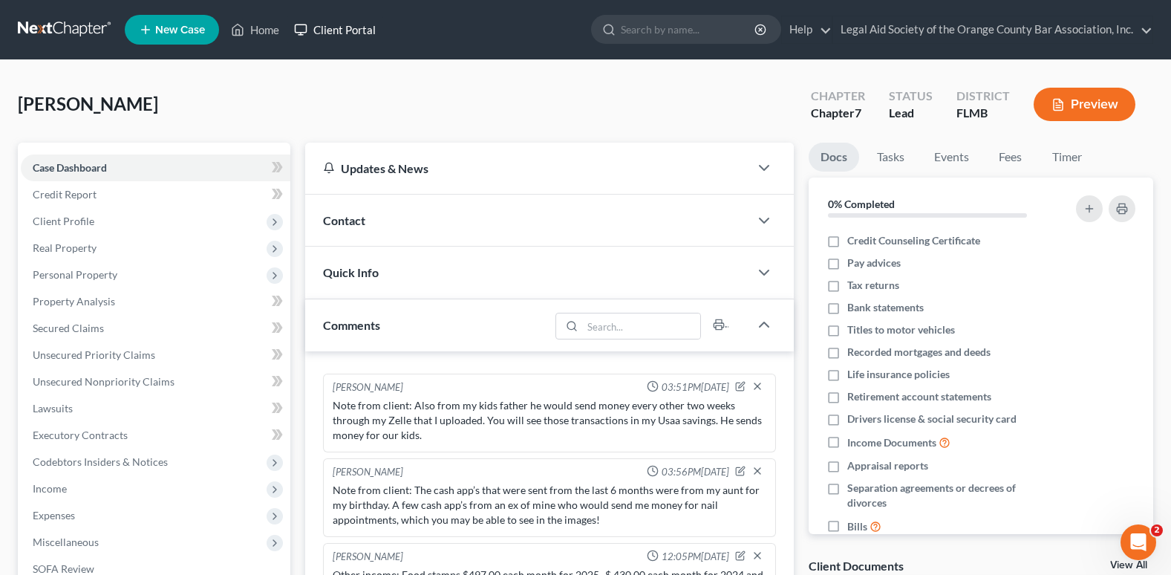
drag, startPoint x: 330, startPoint y: 30, endPoint x: 330, endPoint y: 56, distance: 26.0
click at [330, 30] on link "Client Portal" at bounding box center [335, 29] width 97 height 27
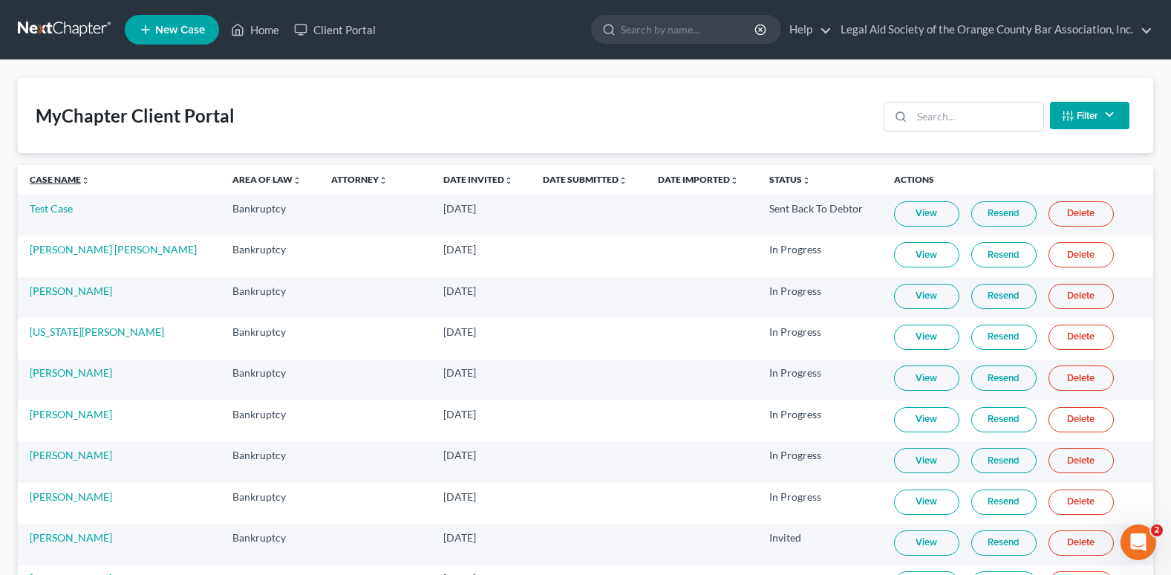
click at [39, 177] on link "Case Name unfold_more expand_more expand_less" at bounding box center [60, 179] width 60 height 11
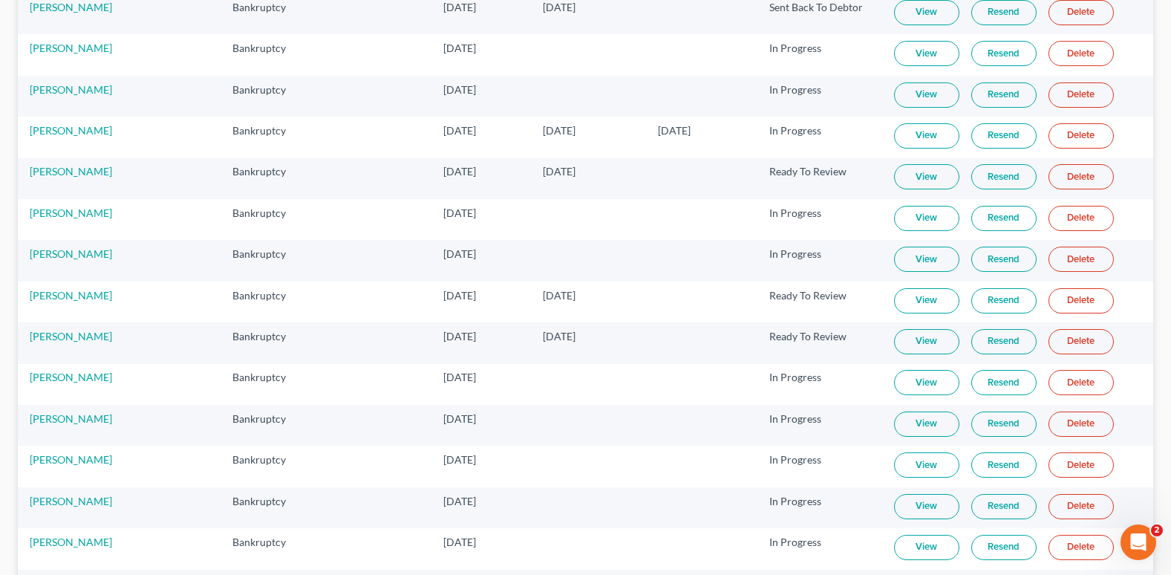
scroll to position [223, 0]
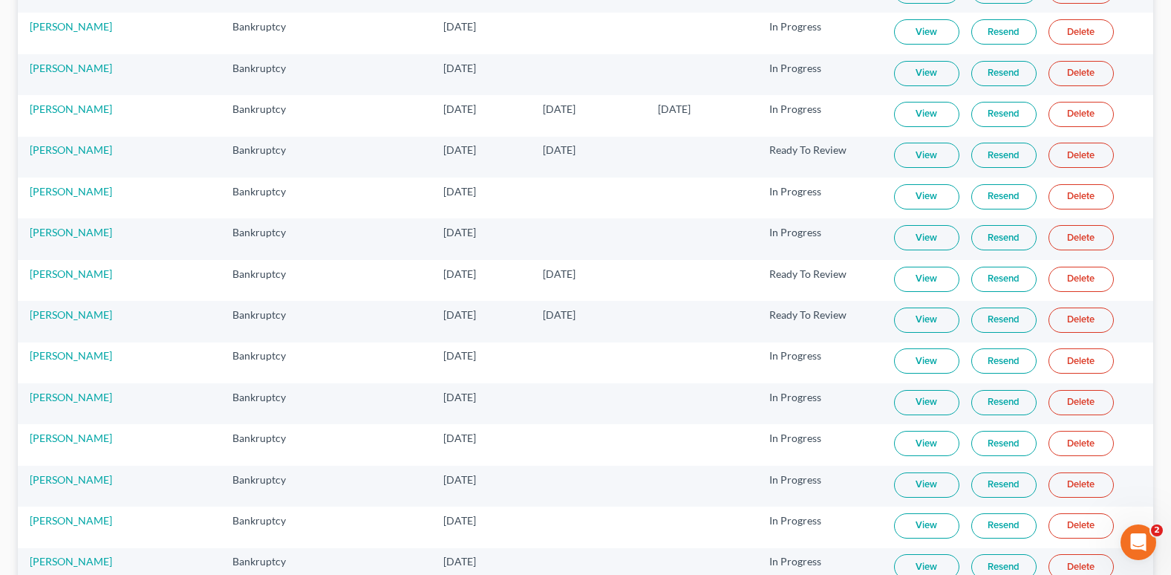
click at [901, 285] on link "View" at bounding box center [926, 278] width 65 height 25
click at [48, 275] on link "[PERSON_NAME]" at bounding box center [71, 273] width 82 height 13
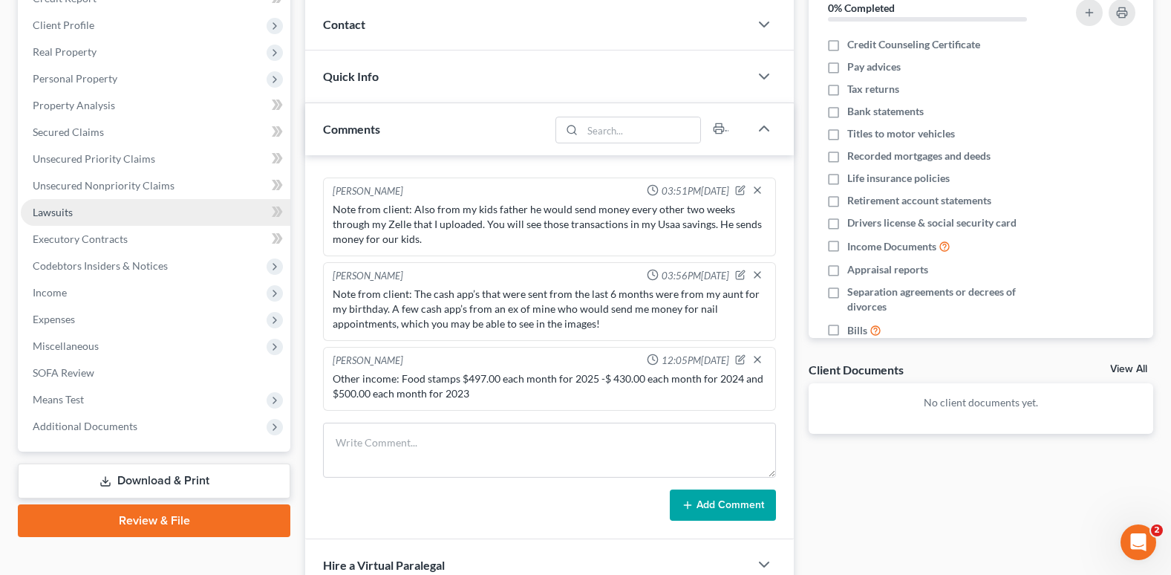
scroll to position [297, 0]
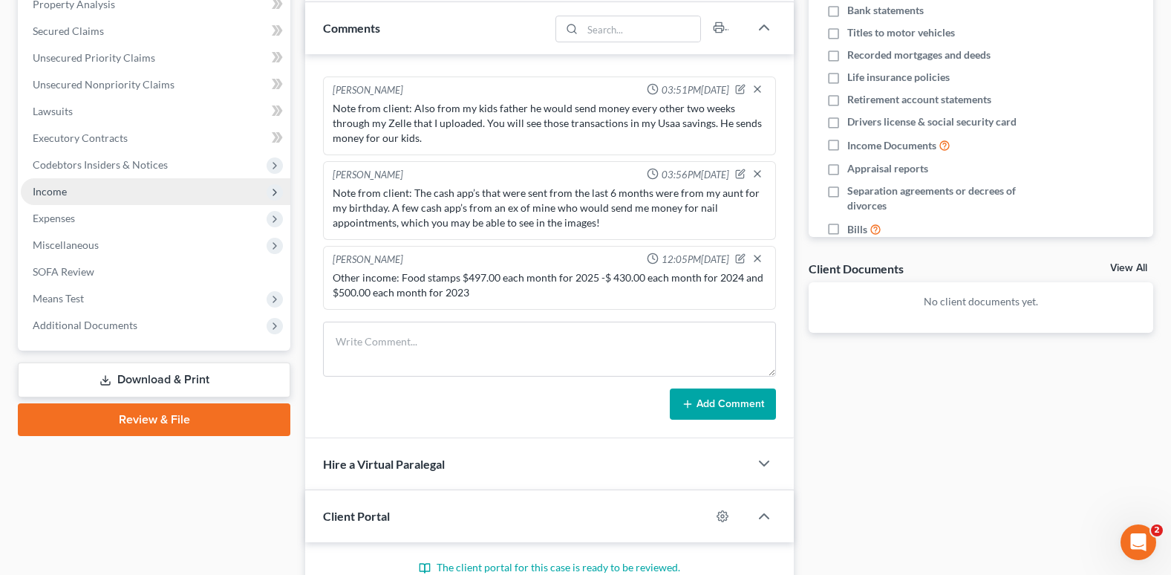
click at [42, 185] on span "Income" at bounding box center [50, 191] width 34 height 13
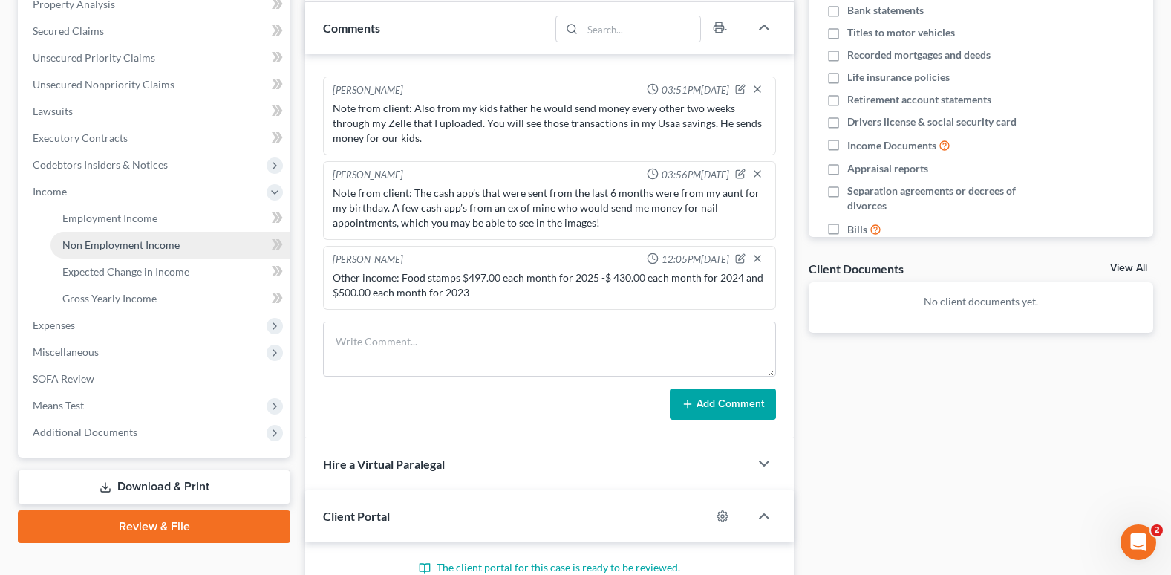
click at [73, 245] on span "Non Employment Income" at bounding box center [120, 244] width 117 height 13
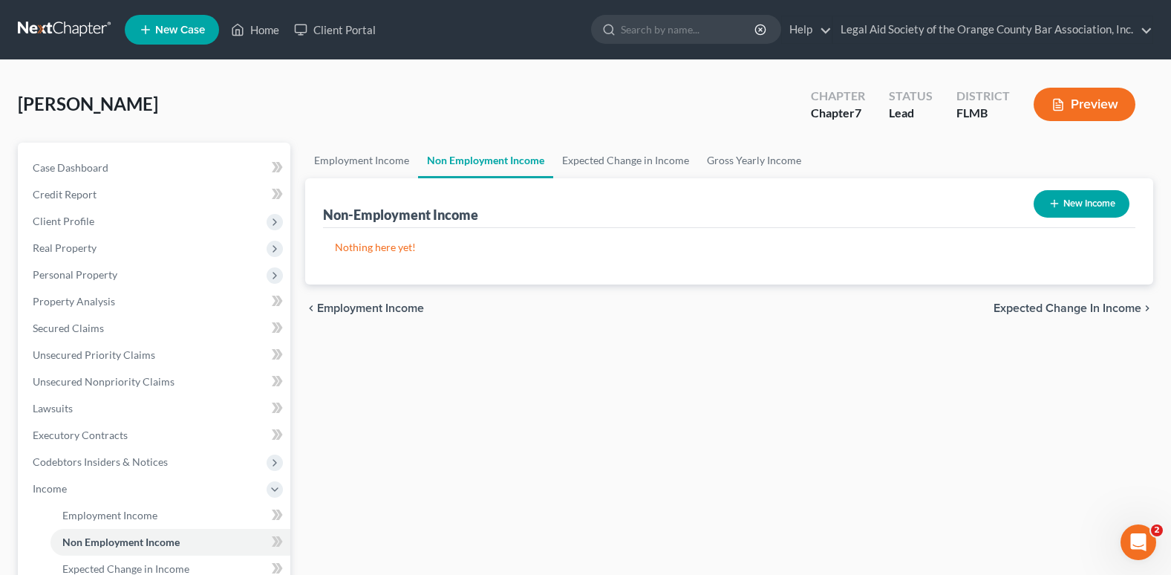
click at [1098, 207] on button "New Income" at bounding box center [1081, 203] width 96 height 27
select select "0"
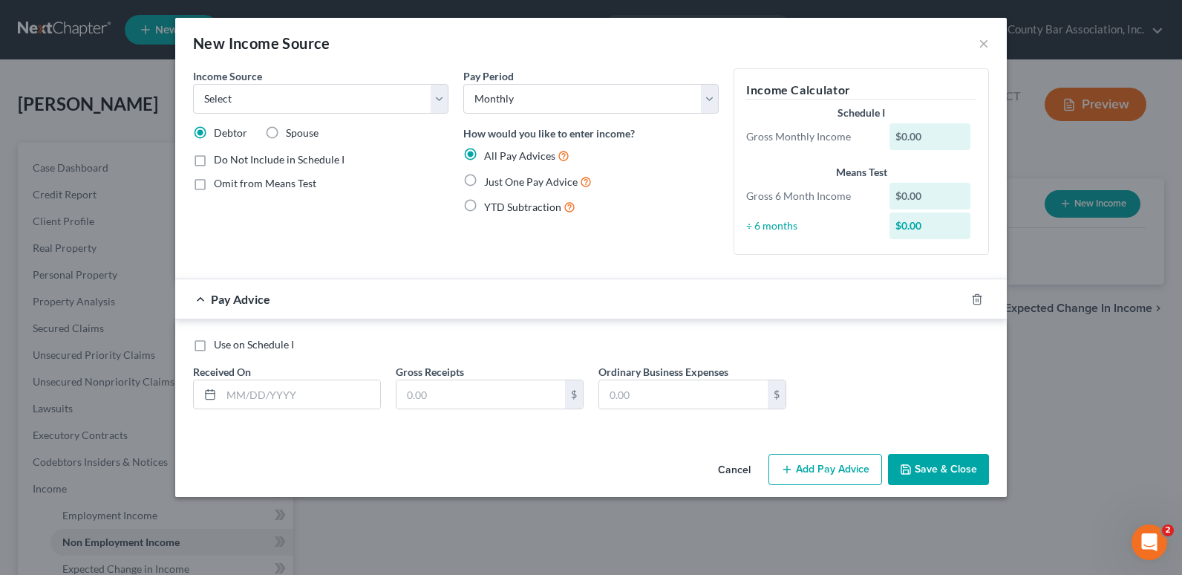
click at [459, 552] on div "New Income Source × Income Source * Select Unemployment Disability (from employ…" at bounding box center [591, 287] width 1182 height 575
click at [987, 45] on button "×" at bounding box center [983, 43] width 10 height 18
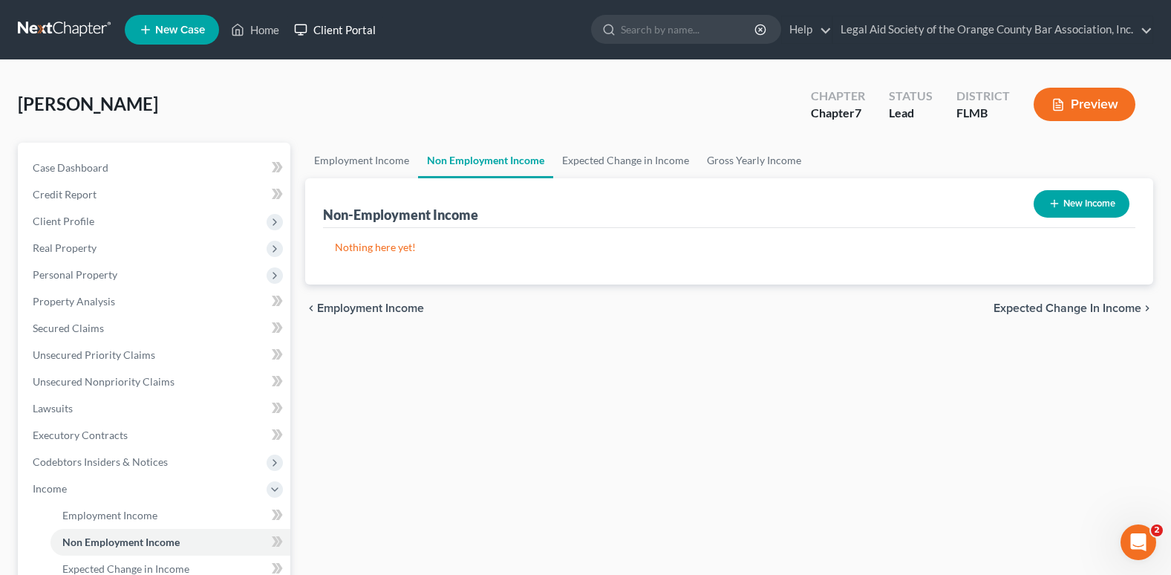
click at [335, 24] on link "Client Portal" at bounding box center [335, 29] width 97 height 27
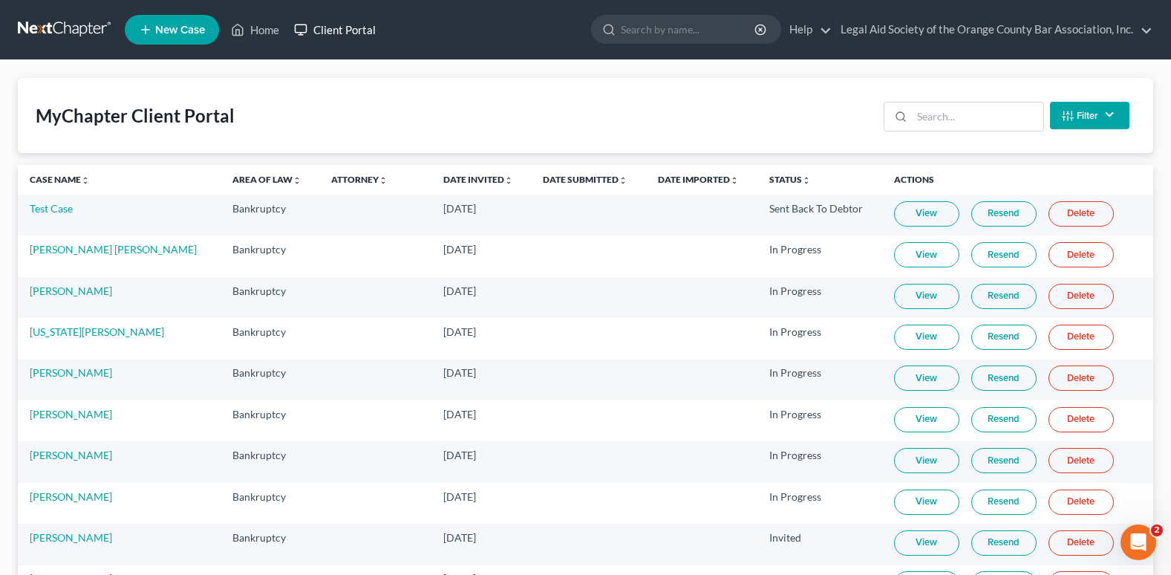
click at [355, 39] on link "Client Portal" at bounding box center [335, 29] width 97 height 27
click at [251, 35] on link "Home" at bounding box center [254, 29] width 63 height 27
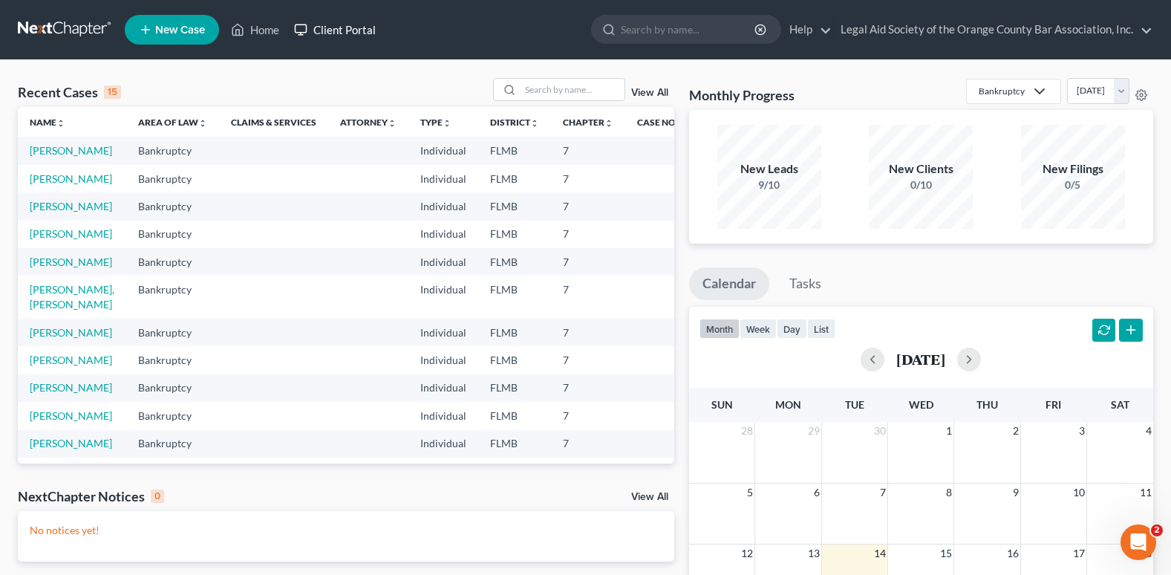
click at [325, 24] on link "Client Portal" at bounding box center [335, 29] width 97 height 27
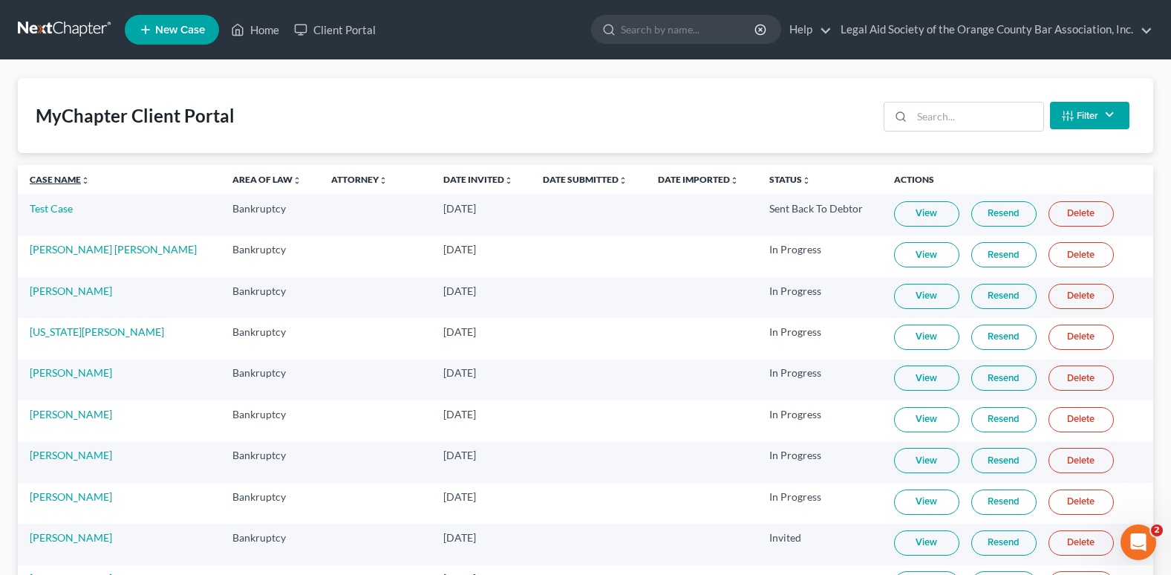
click at [42, 181] on link "Case Name unfold_more expand_more expand_less" at bounding box center [60, 179] width 60 height 11
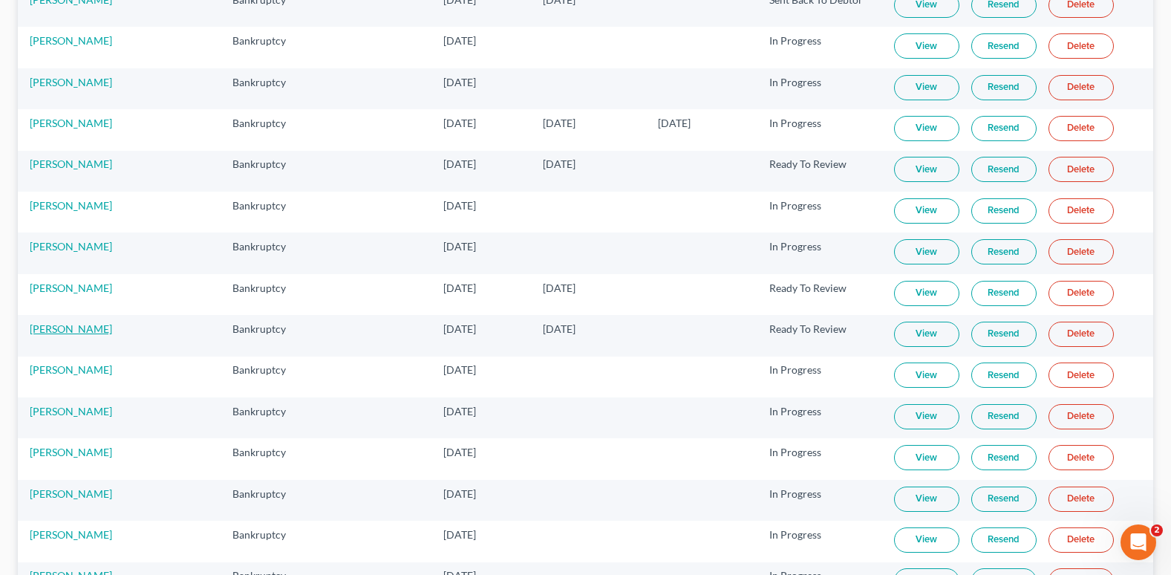
scroll to position [223, 0]
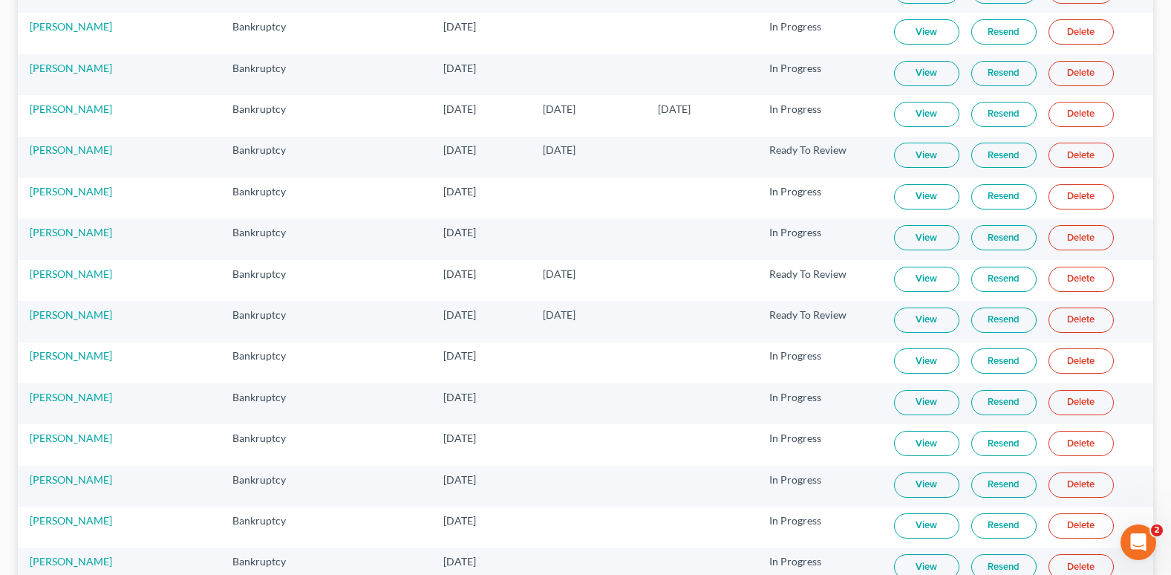
click at [902, 282] on link "View" at bounding box center [926, 278] width 65 height 25
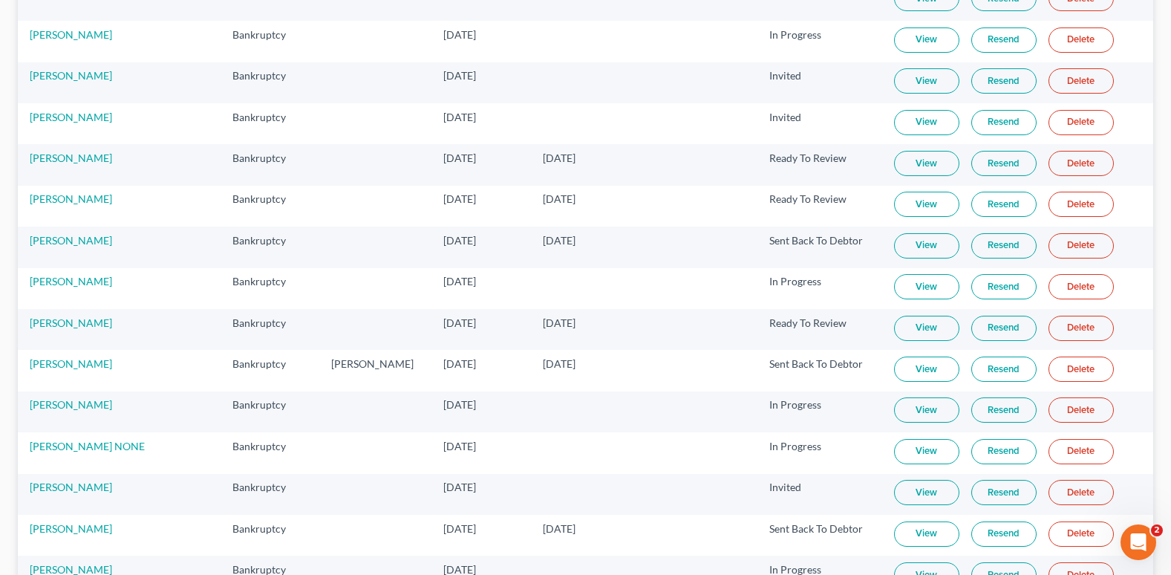
scroll to position [817, 0]
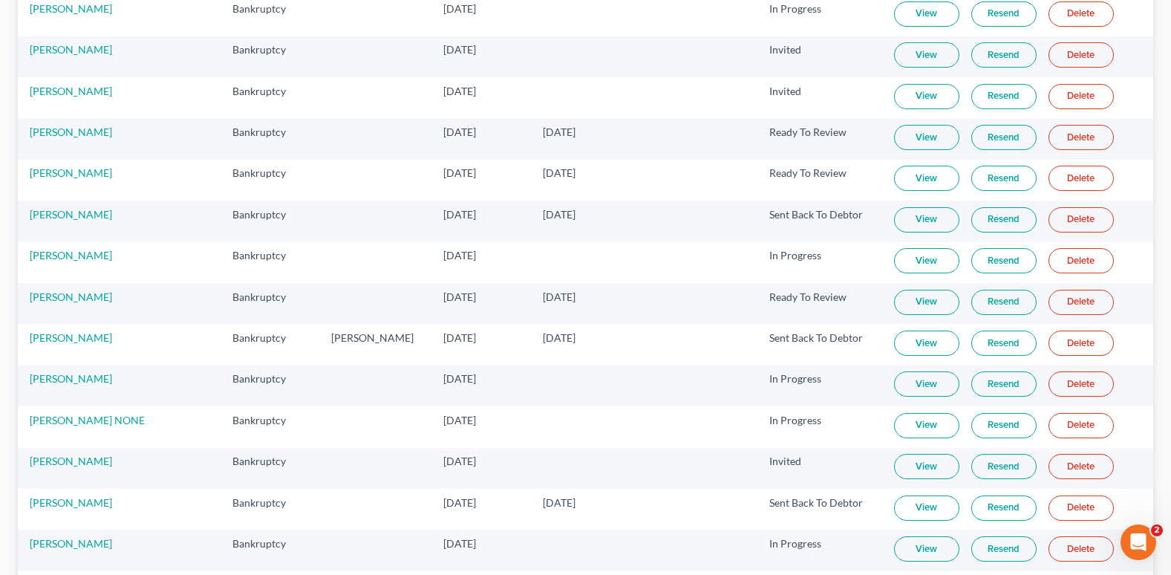
click at [906, 506] on link "View" at bounding box center [926, 507] width 65 height 25
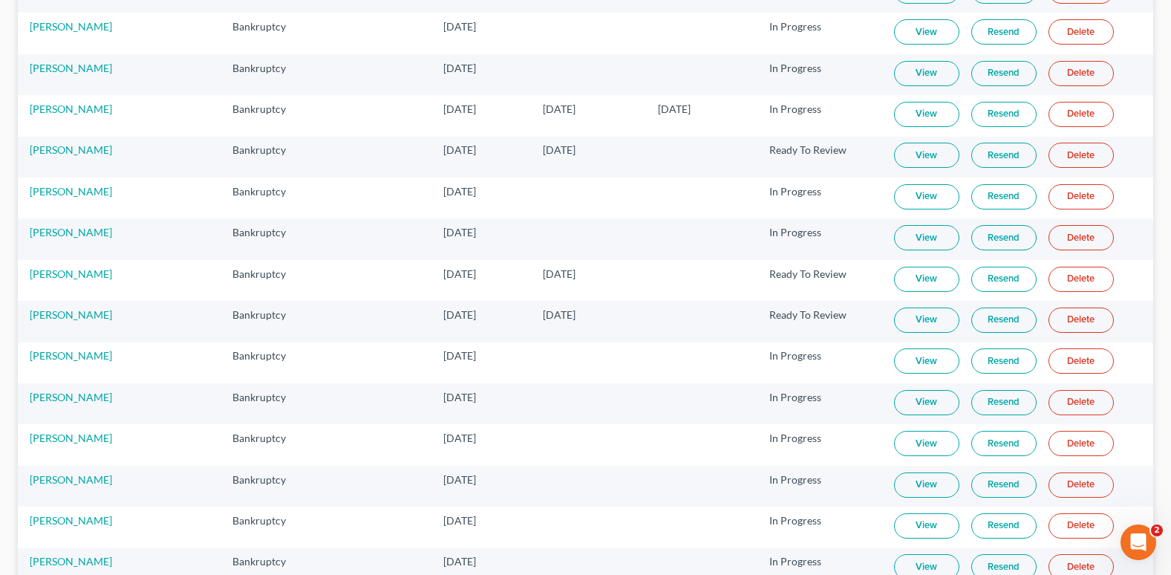
scroll to position [0, 0]
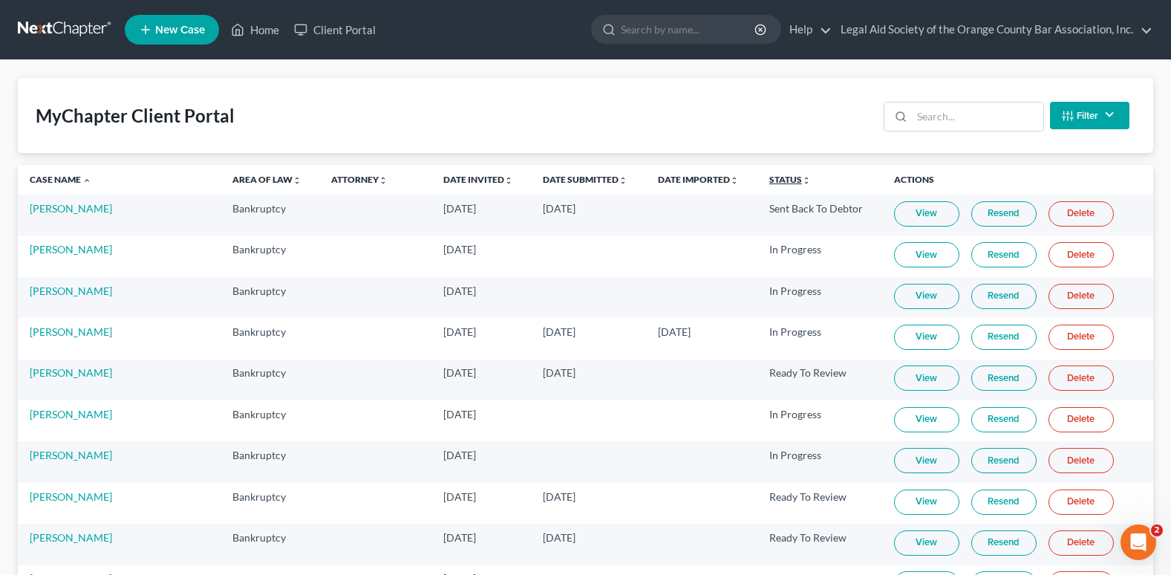
click at [769, 180] on link "Status unfold_more expand_more expand_less" at bounding box center [790, 179] width 42 height 11
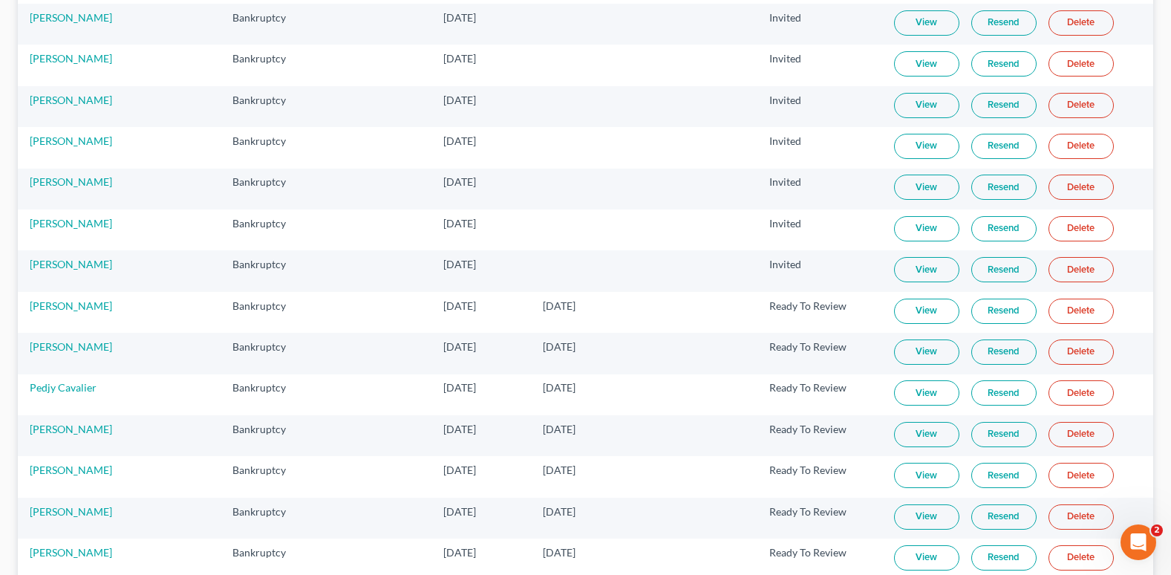
scroll to position [1559, 0]
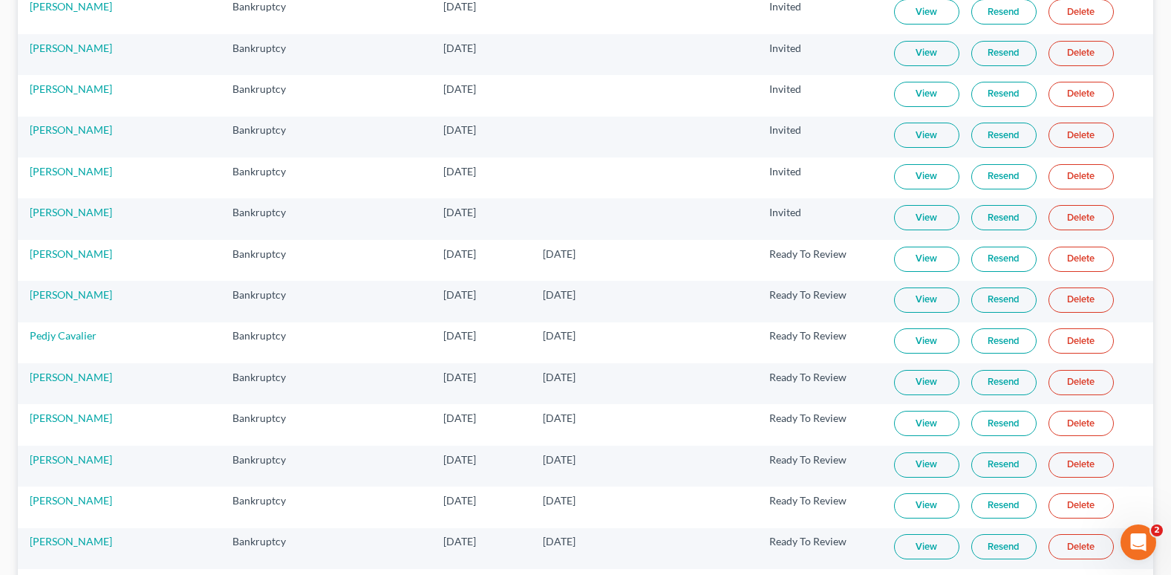
click at [898, 344] on link "View" at bounding box center [926, 340] width 65 height 25
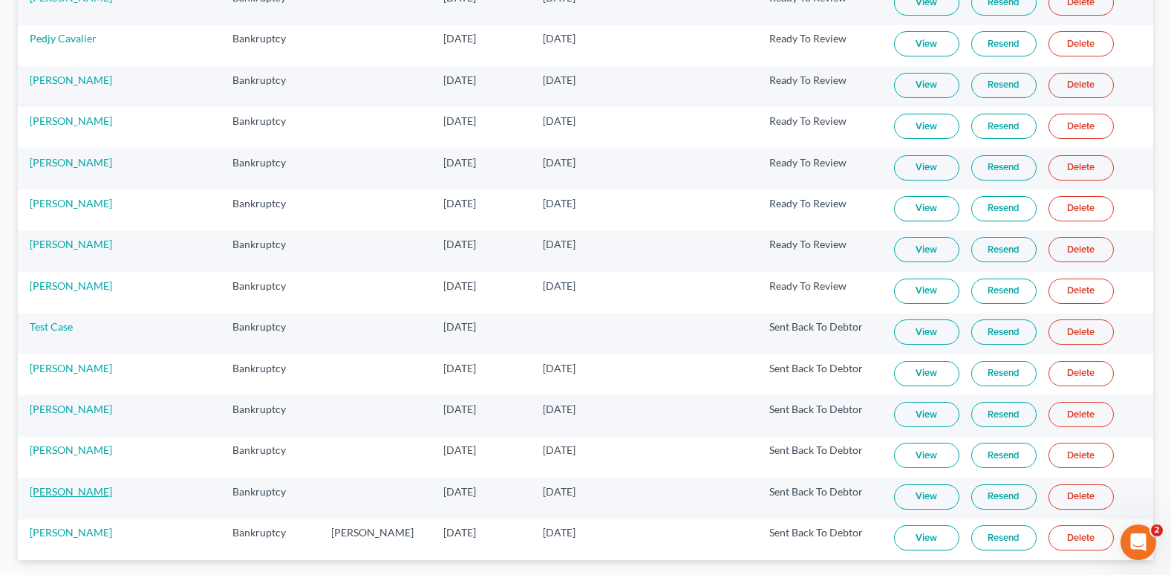
scroll to position [1909, 0]
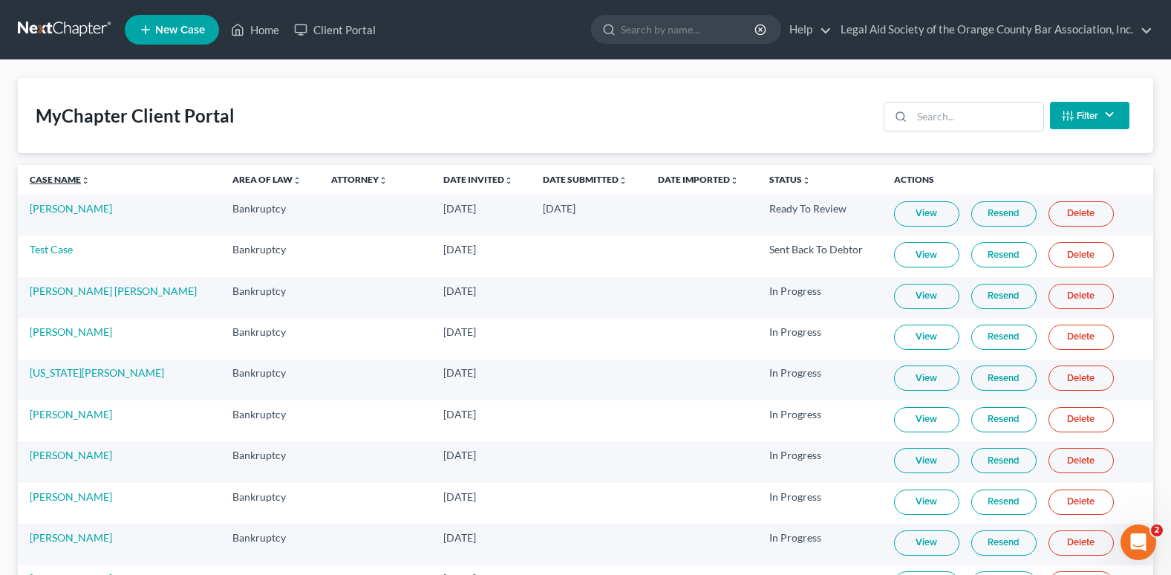
click at [50, 180] on link "Case Name unfold_more expand_more expand_less" at bounding box center [60, 179] width 60 height 11
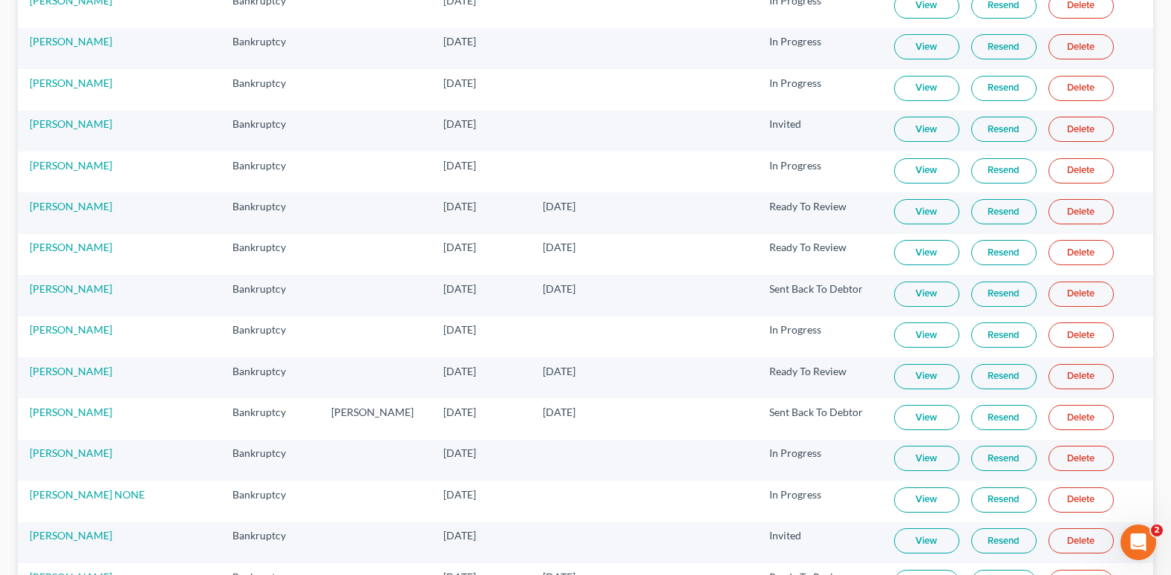
scroll to position [817, 0]
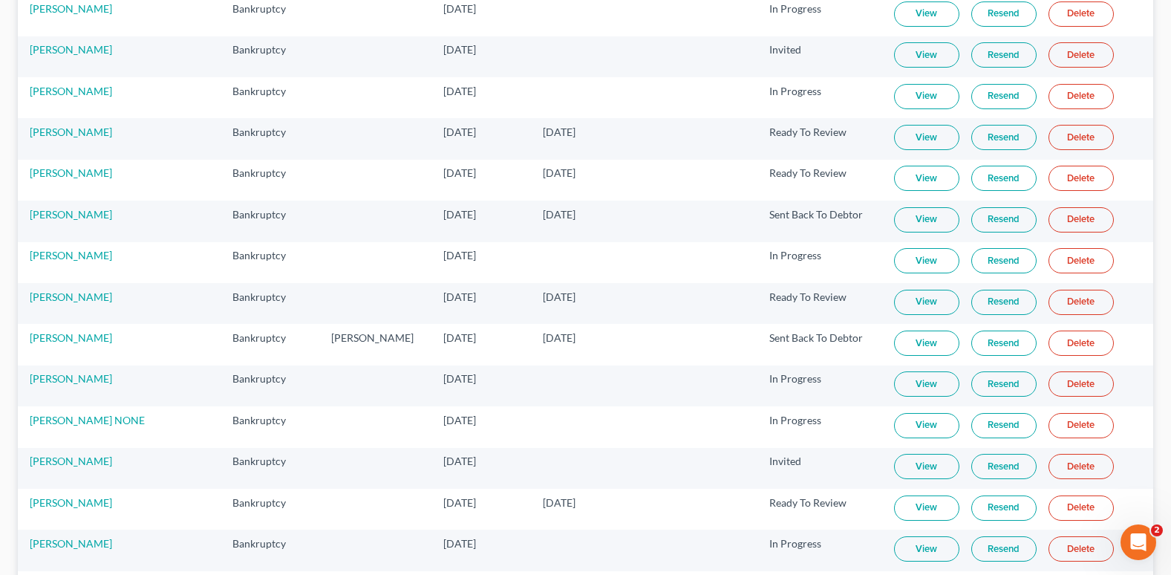
click at [900, 515] on link "View" at bounding box center [926, 507] width 65 height 25
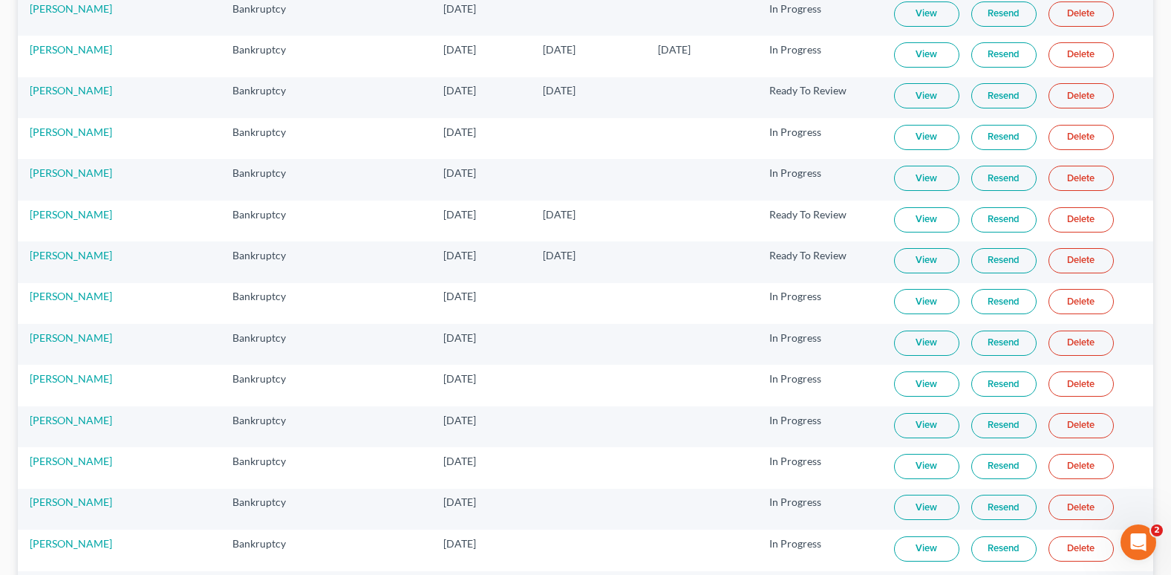
scroll to position [0, 0]
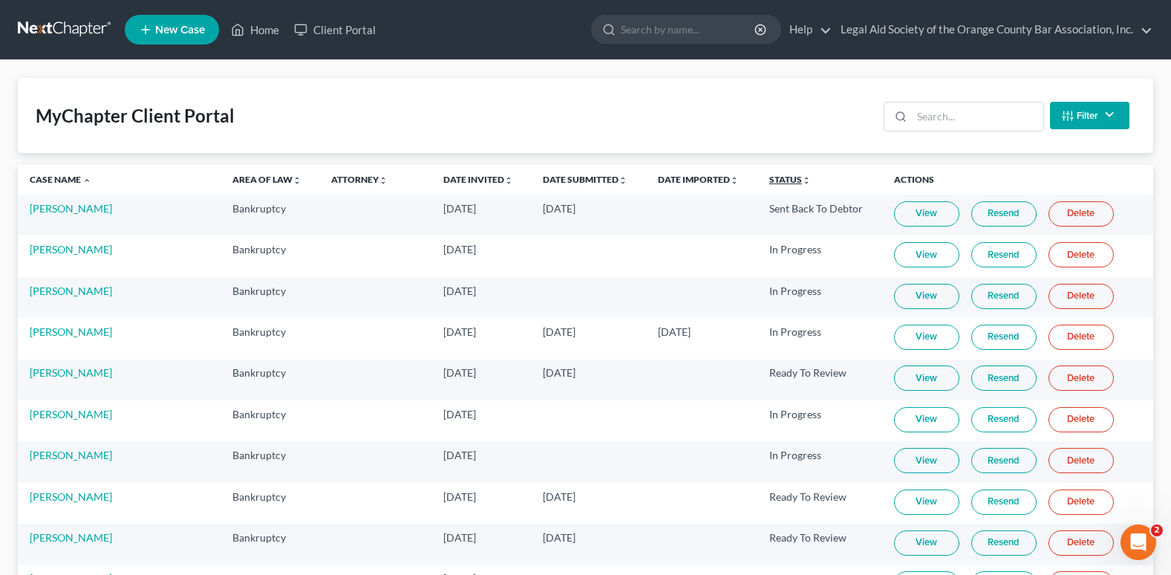
click at [769, 184] on link "Status unfold_more expand_more expand_less" at bounding box center [790, 179] width 42 height 11
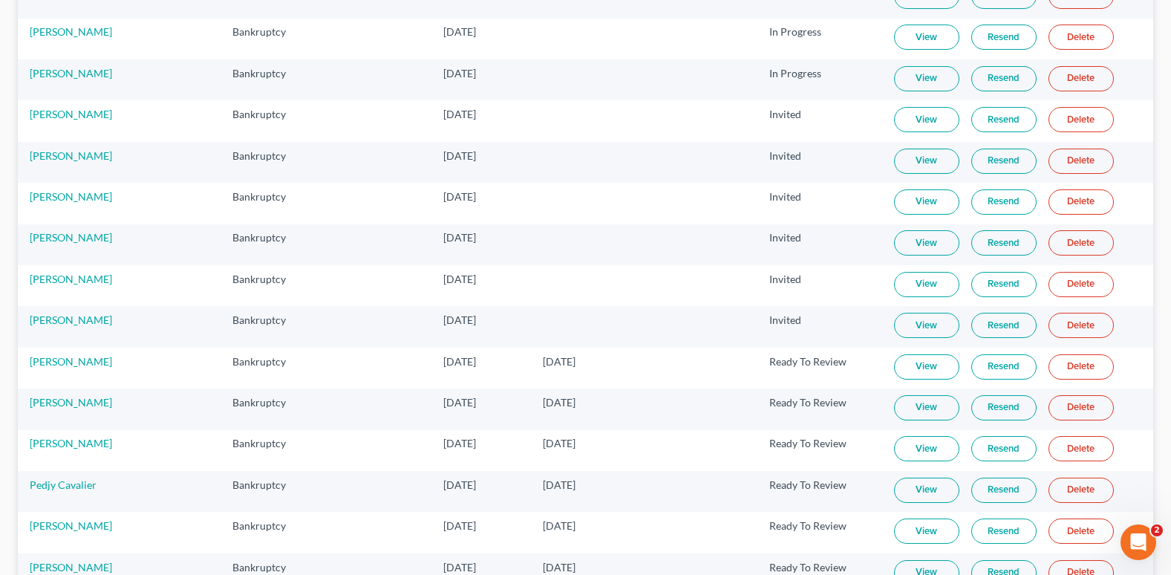
scroll to position [1485, 0]
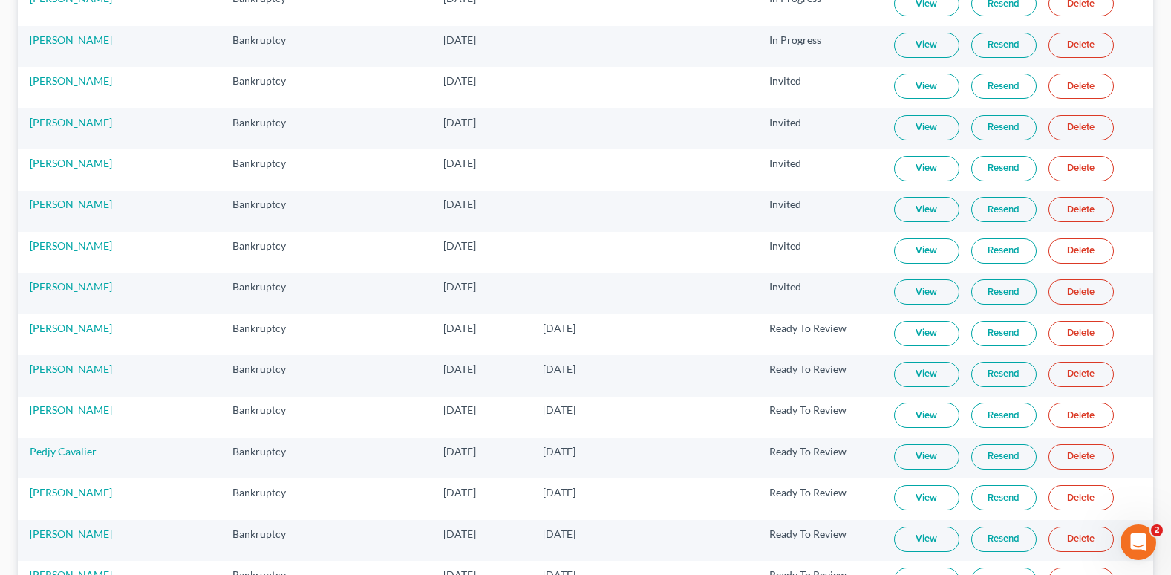
click at [905, 460] on link "View" at bounding box center [926, 456] width 65 height 25
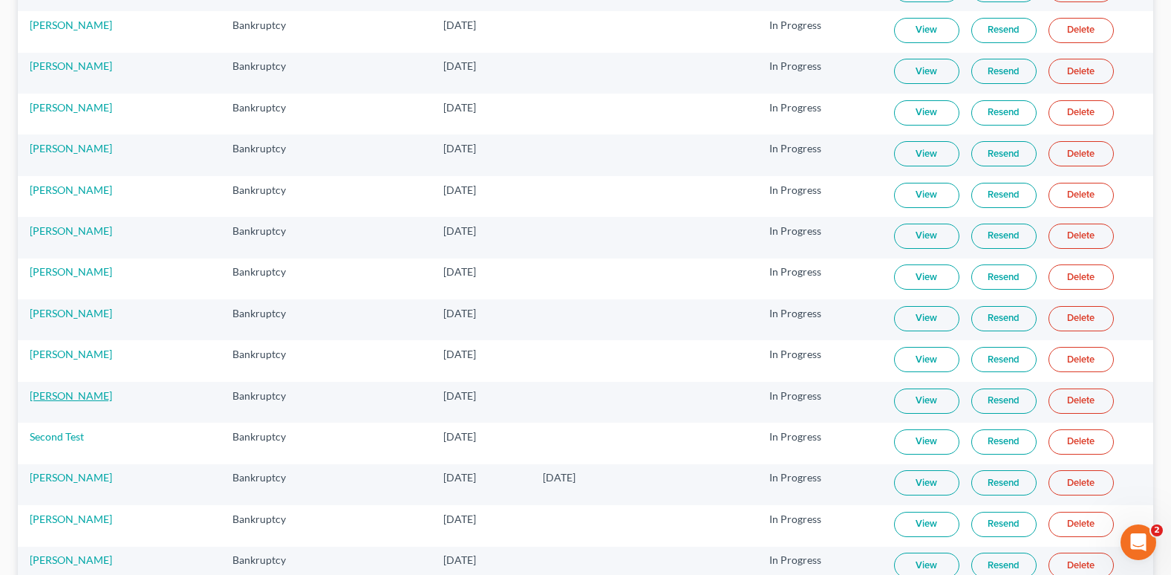
scroll to position [0, 0]
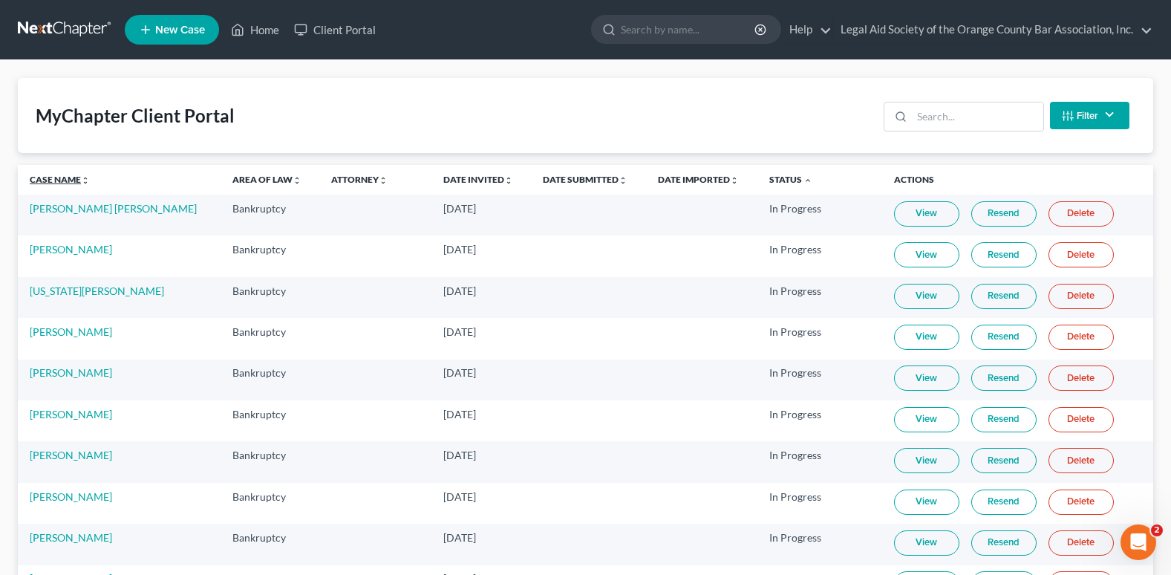
drag, startPoint x: 60, startPoint y: 174, endPoint x: 53, endPoint y: 184, distance: 12.4
click at [60, 174] on link "Case Name unfold_more expand_more expand_less" at bounding box center [60, 179] width 60 height 11
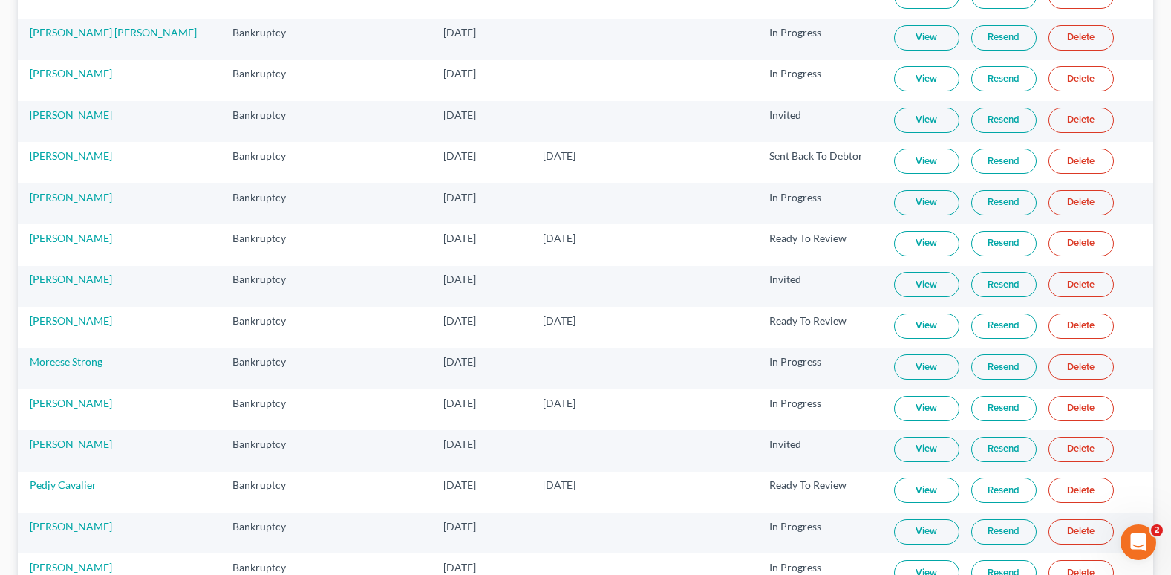
scroll to position [1410, 0]
click at [906, 126] on link "View" at bounding box center [926, 119] width 65 height 25
click at [901, 491] on link "View" at bounding box center [926, 489] width 65 height 25
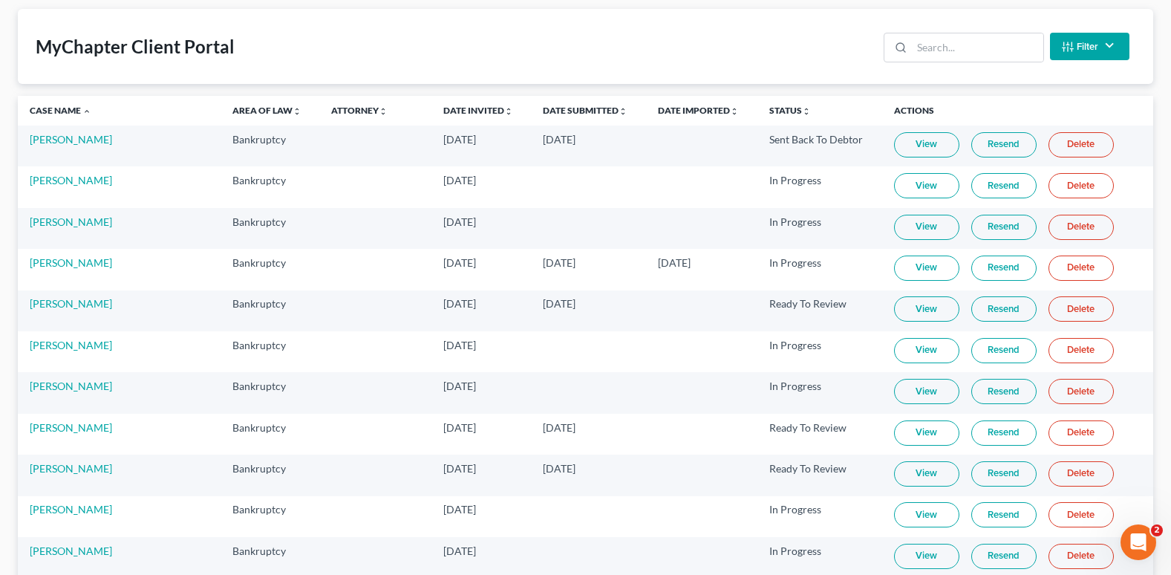
scroll to position [0, 0]
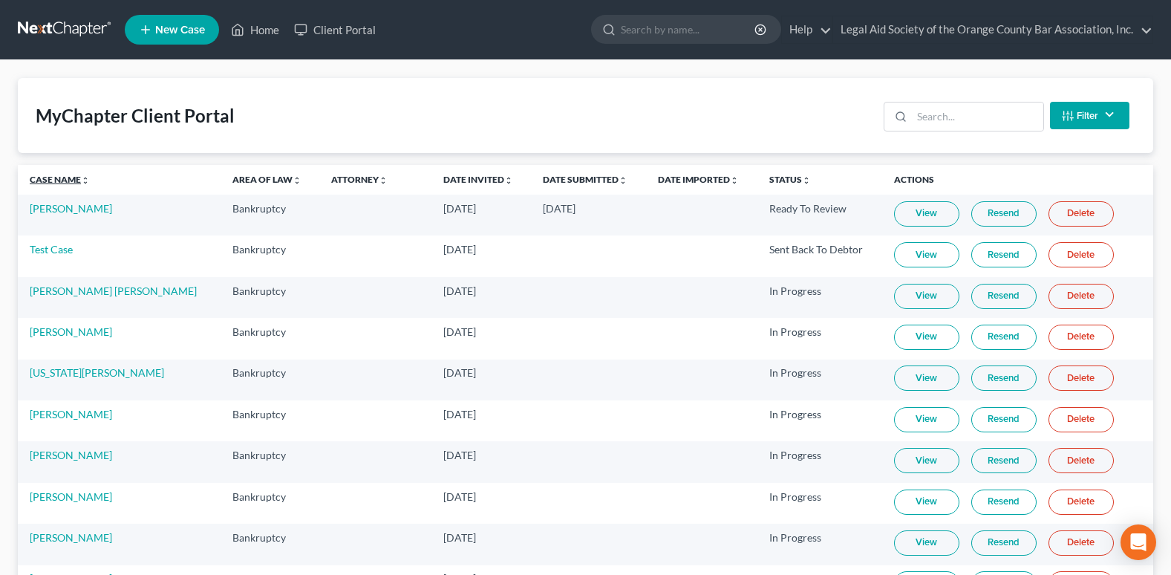
click at [54, 180] on link "Case Name unfold_more expand_more expand_less" at bounding box center [60, 179] width 60 height 11
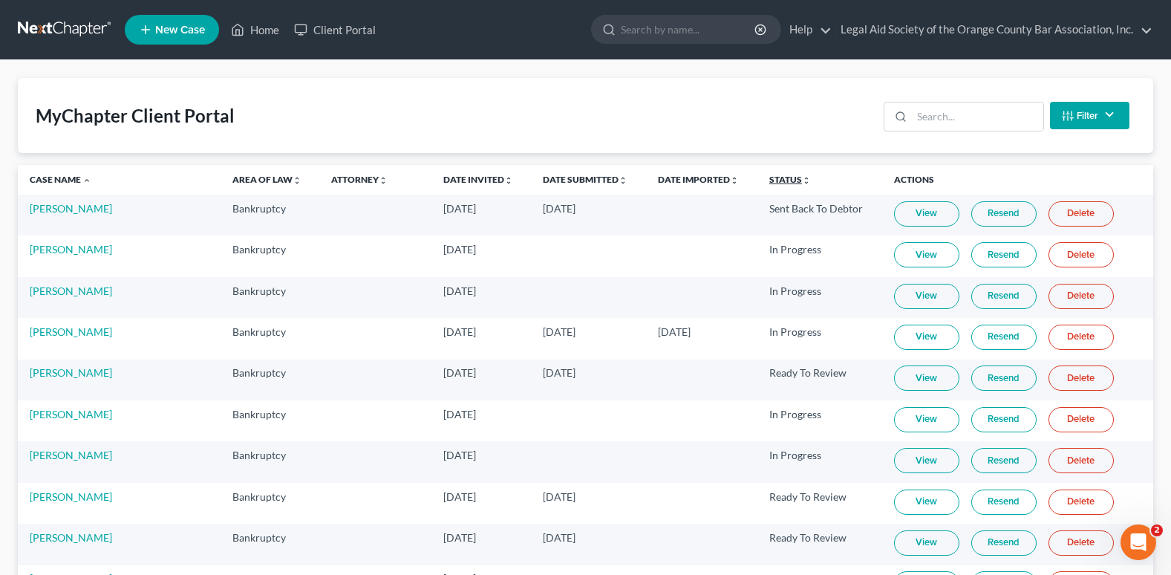
click at [769, 180] on link "Status unfold_more expand_more expand_less" at bounding box center [790, 179] width 42 height 11
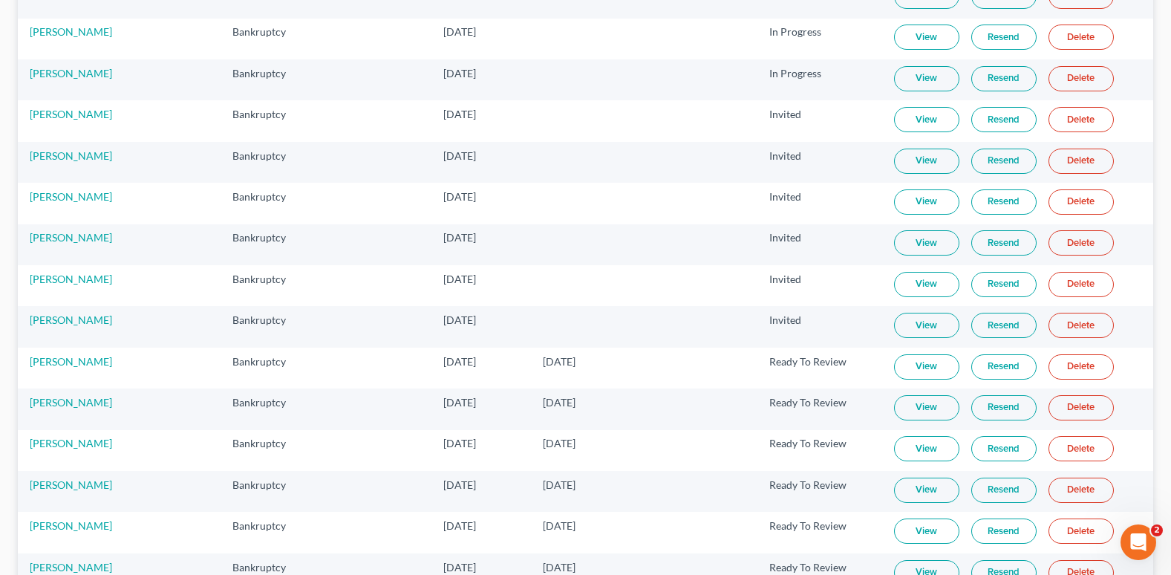
scroll to position [1485, 0]
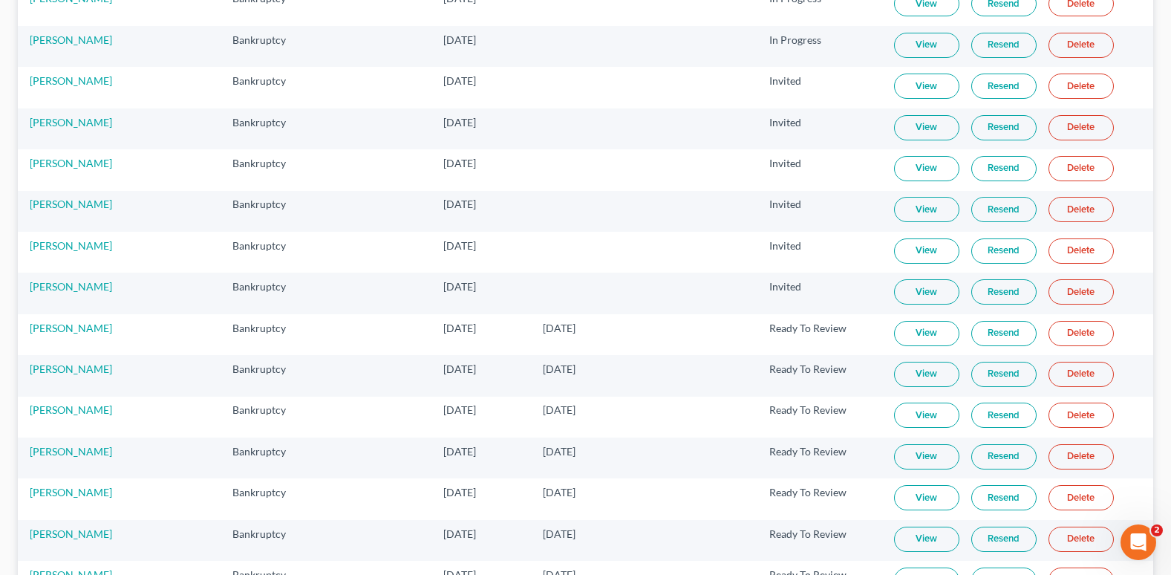
click at [905, 456] on link "View" at bounding box center [926, 456] width 65 height 25
